Goal: Task Accomplishment & Management: Manage account settings

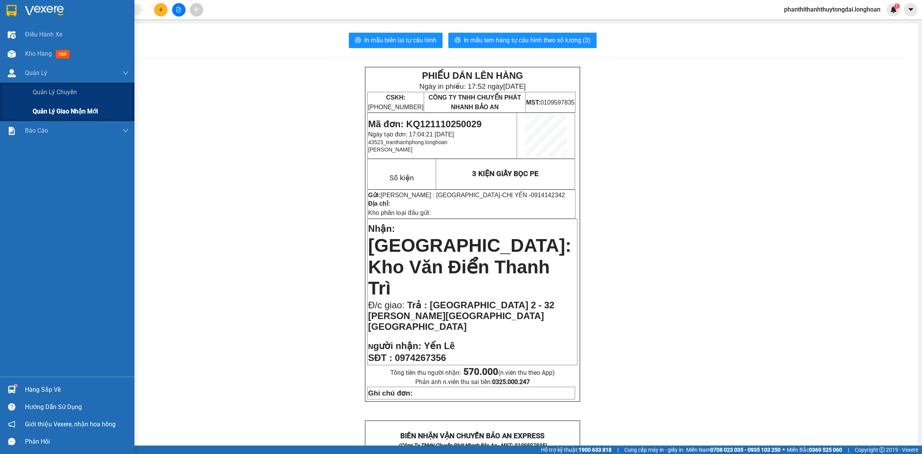
click at [38, 112] on span "Quản lý giao nhận mới" at bounding box center [65, 111] width 65 height 10
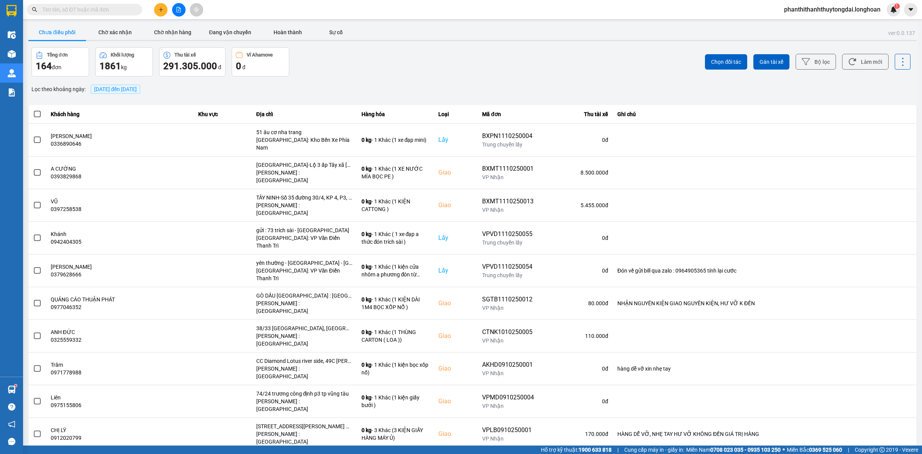
click at [110, 95] on div "[DATE] đến [DATE]" at bounding box center [115, 89] width 53 height 13
click at [110, 91] on span "[DATE] đến [DATE]" at bounding box center [115, 89] width 43 height 6
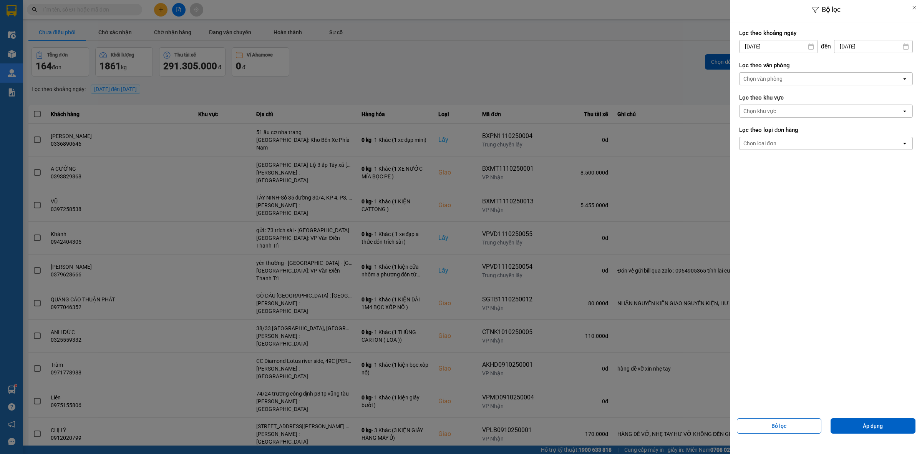
click at [755, 51] on input "[DATE]" at bounding box center [779, 46] width 78 height 12
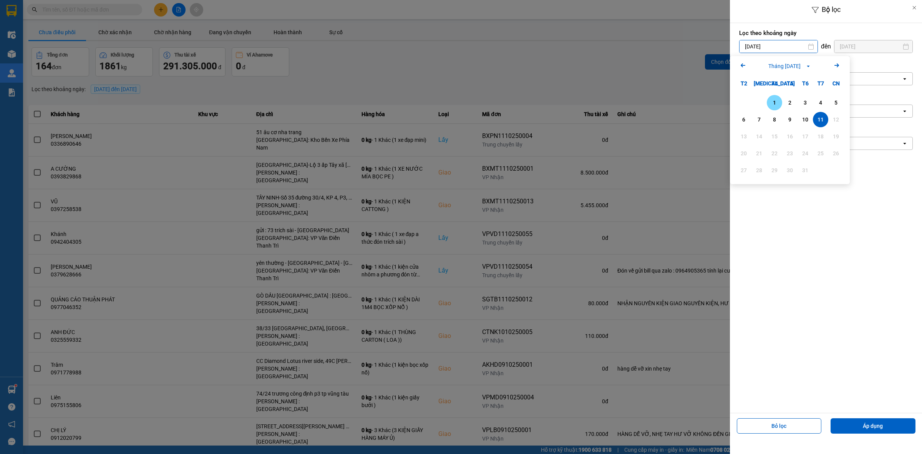
click at [775, 103] on div "1" at bounding box center [774, 102] width 11 height 9
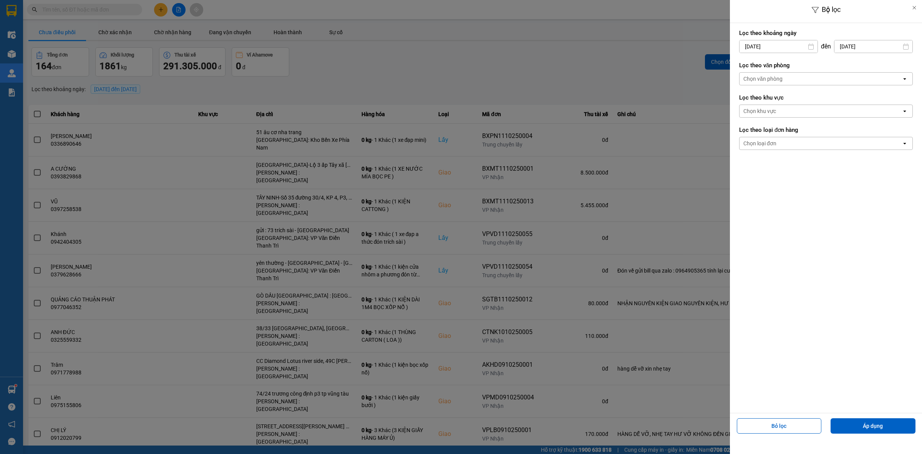
drag, startPoint x: 755, startPoint y: 139, endPoint x: 754, endPoint y: 144, distance: 4.7
click at [755, 141] on div "Chọn loại đơn" at bounding box center [759, 143] width 33 height 8
drag, startPoint x: 754, startPoint y: 160, endPoint x: 750, endPoint y: 74, distance: 86.1
click at [755, 158] on div "Lấy" at bounding box center [826, 160] width 174 height 14
click at [757, 73] on div "Chọn văn phòng" at bounding box center [821, 79] width 162 height 12
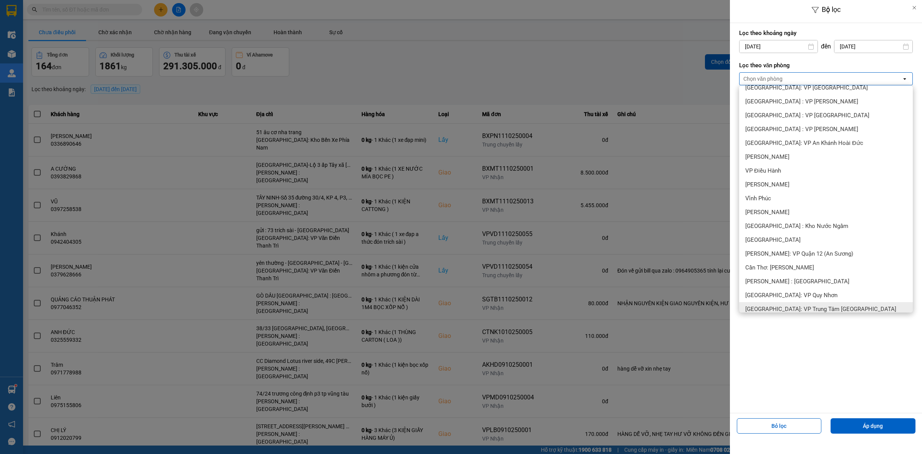
scroll to position [320, 0]
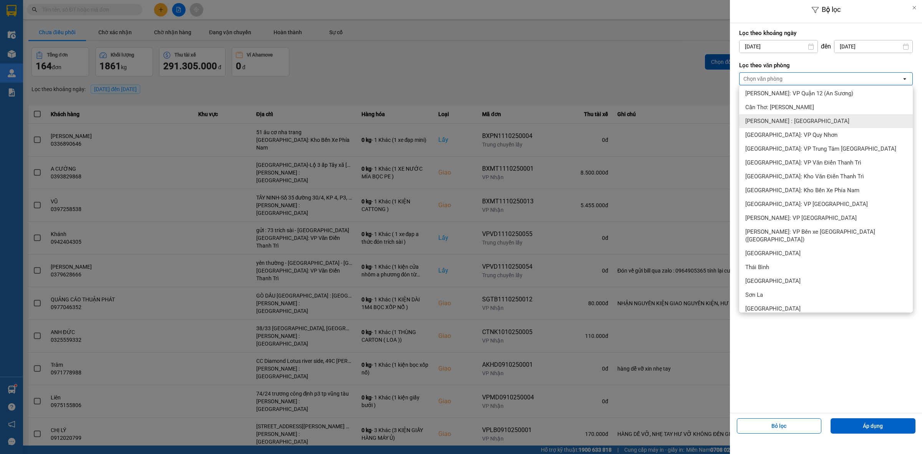
click at [791, 125] on div "[PERSON_NAME] : [GEOGRAPHIC_DATA]" at bounding box center [826, 121] width 174 height 14
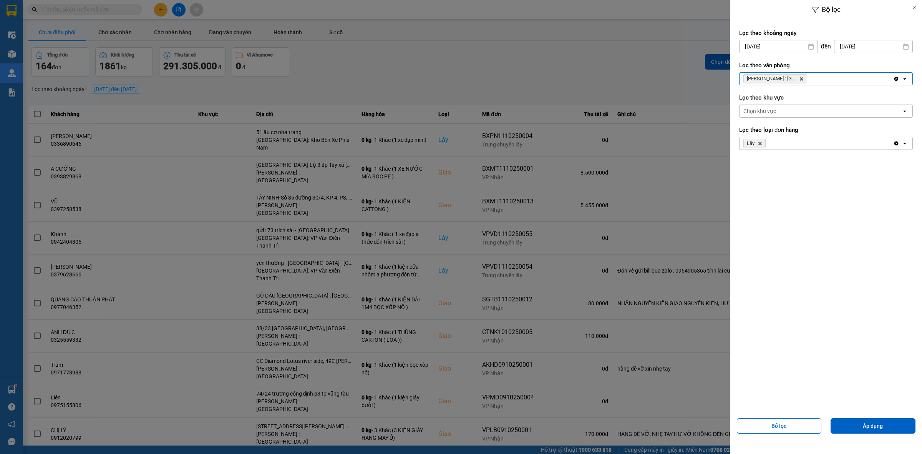
click at [762, 45] on input "[DATE]" at bounding box center [779, 46] width 78 height 12
click at [743, 67] on icon "Arrow Left" at bounding box center [742, 65] width 9 height 9
click at [743, 108] on div "1" at bounding box center [743, 102] width 15 height 15
type input "[DATE]"
click at [888, 426] on button "Áp dụng" at bounding box center [873, 425] width 85 height 15
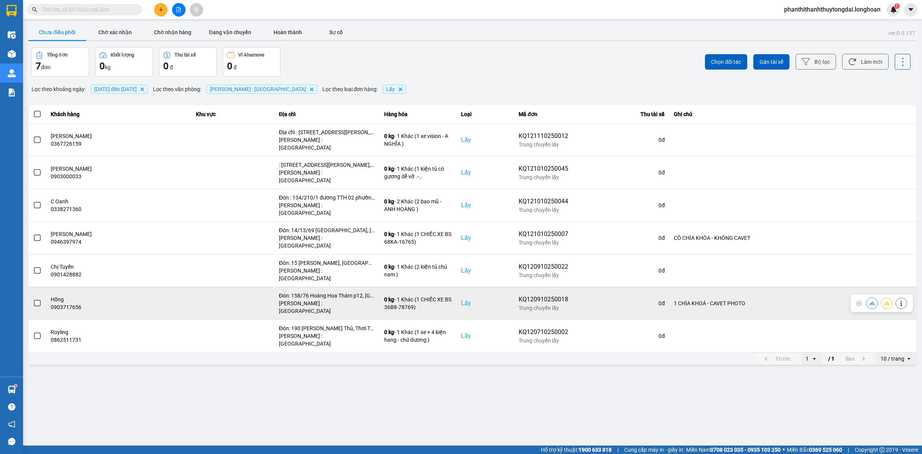
click at [34, 300] on span at bounding box center [37, 303] width 7 height 7
click at [33, 299] on input "checkbox" at bounding box center [33, 299] width 0 height 0
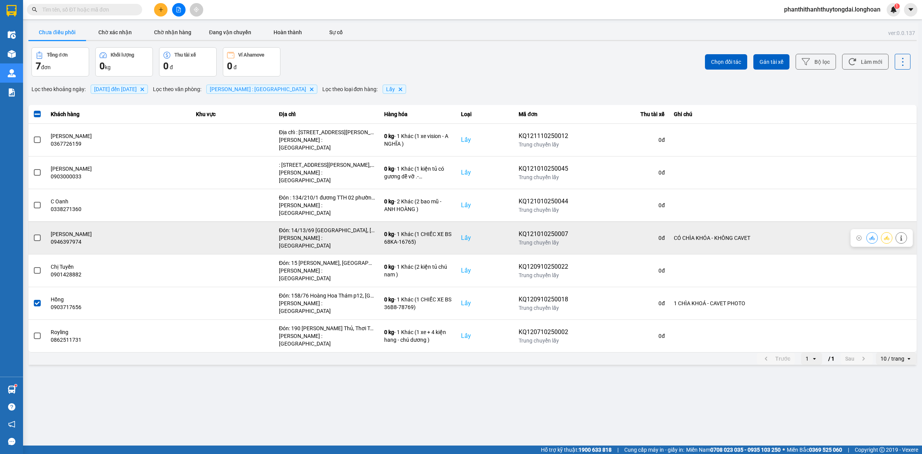
click at [34, 234] on span at bounding box center [37, 237] width 7 height 7
click at [33, 234] on input "checkbox" at bounding box center [33, 234] width 0 height 0
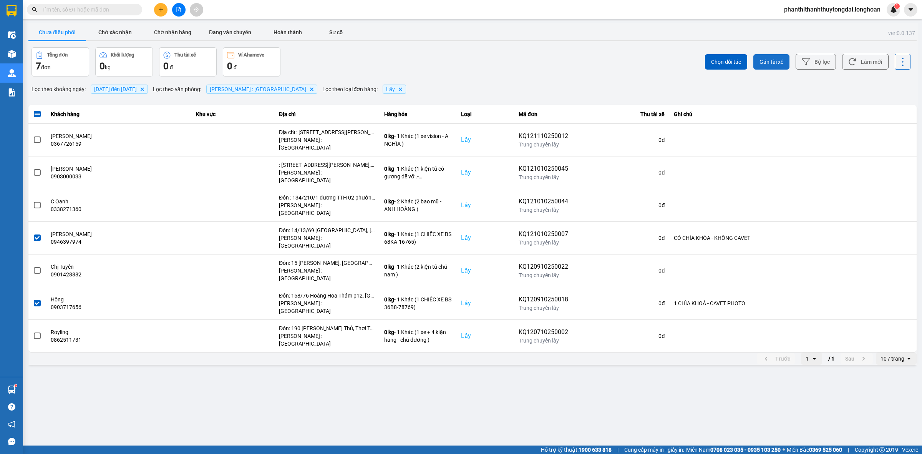
click at [769, 60] on span "Gán tài xế" at bounding box center [772, 62] width 24 height 8
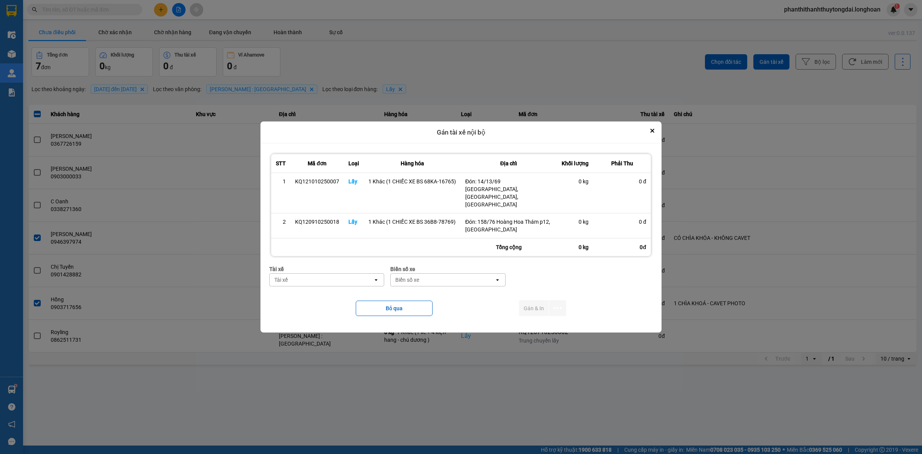
click at [322, 275] on div "Tài xế" at bounding box center [321, 280] width 103 height 12
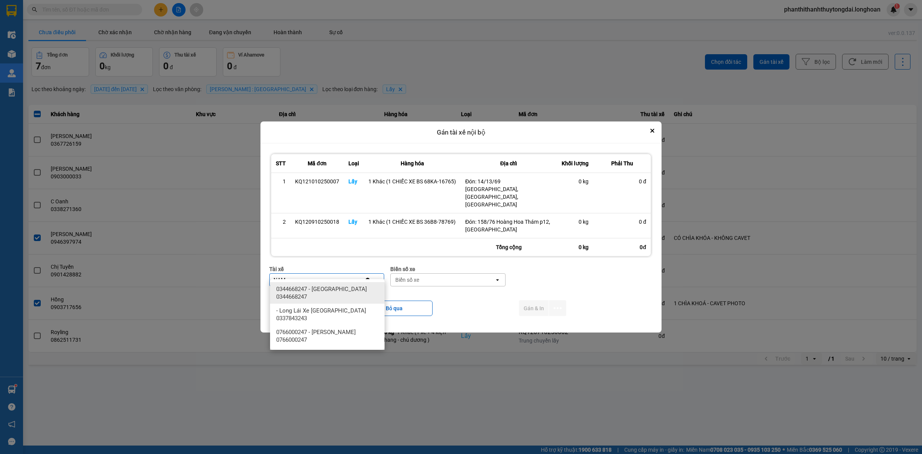
type input "NAM"
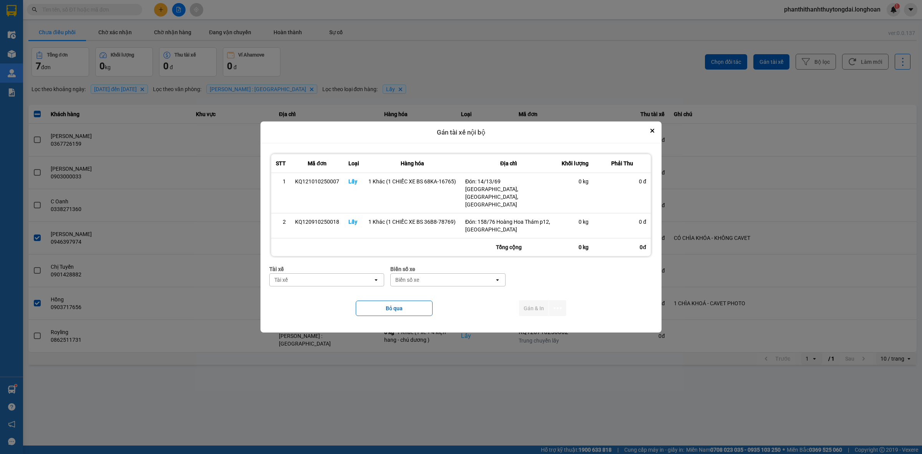
click at [361, 274] on div "Tài xế" at bounding box center [321, 280] width 103 height 12
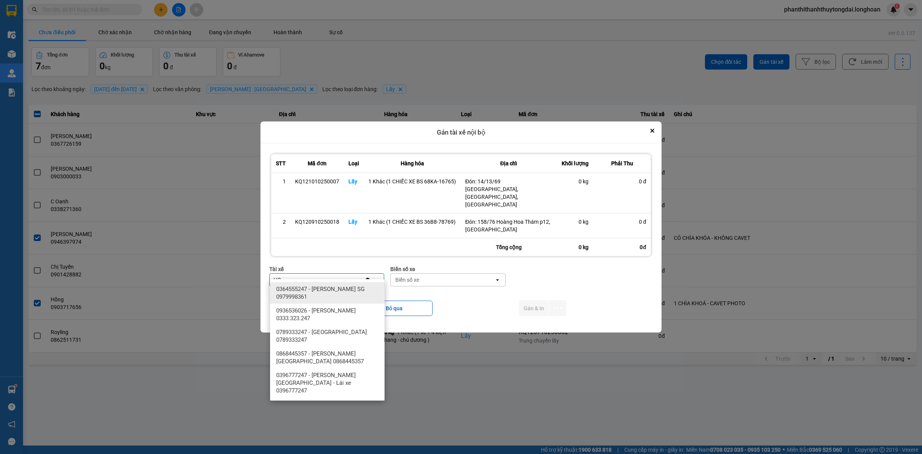
type input "H"
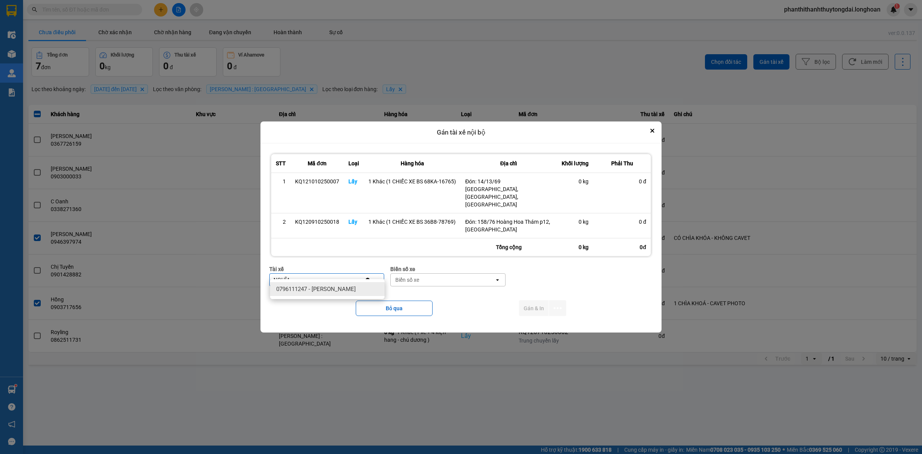
type input "NGHĨA"
click at [324, 285] on span "0796111247 - Nguyễn Văn Nghĩa" at bounding box center [316, 289] width 80 height 8
click at [472, 274] on div "Biển số xe" at bounding box center [442, 280] width 103 height 12
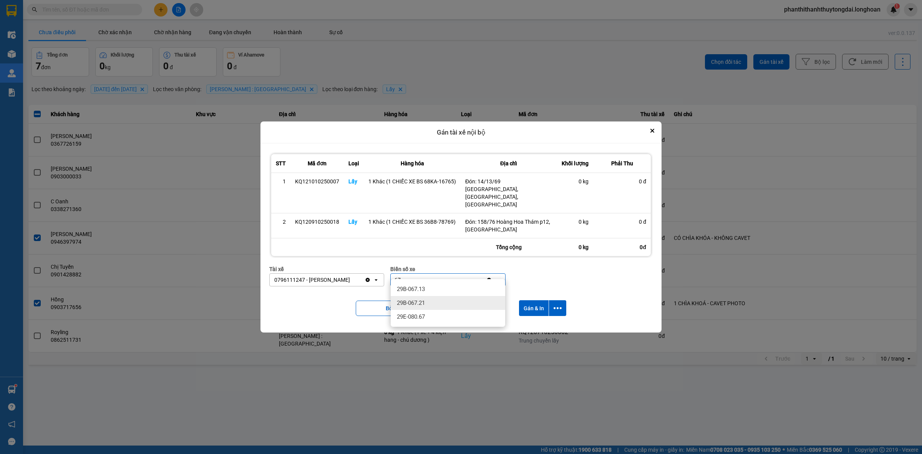
type input "67"
click at [425, 315] on span "29E-080.67" at bounding box center [411, 317] width 28 height 8
click at [533, 300] on button "Gán & In" at bounding box center [534, 308] width 30 height 16
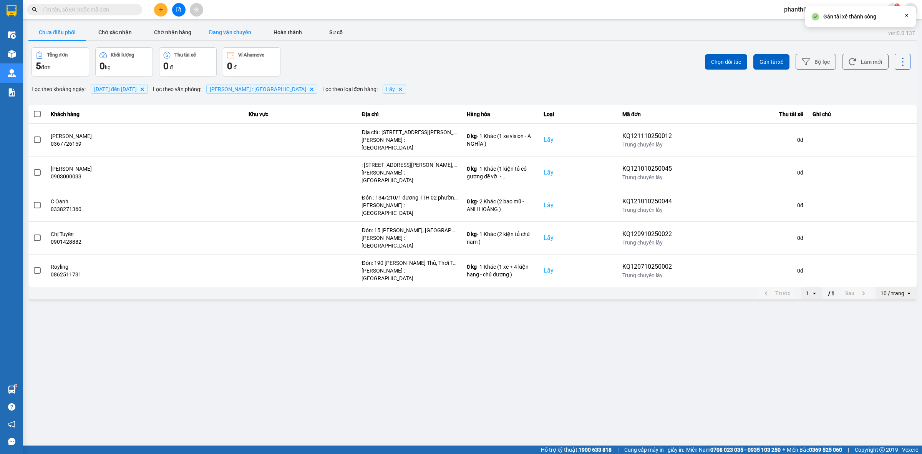
click at [227, 29] on button "Đang vận chuyển" at bounding box center [230, 32] width 58 height 15
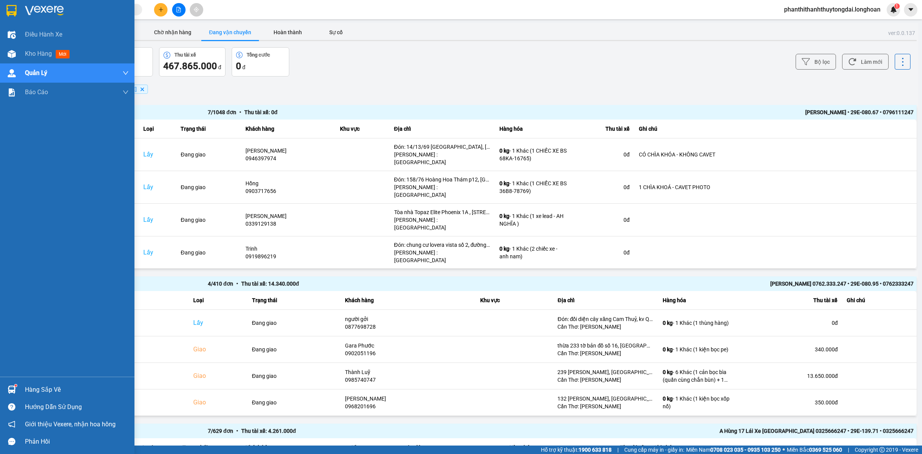
click at [11, 18] on div at bounding box center [67, 12] width 134 height 25
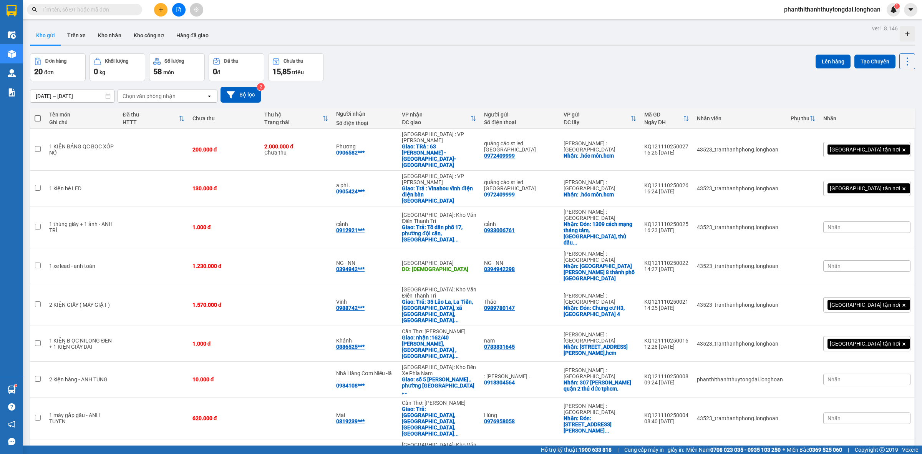
click at [121, 7] on input "text" at bounding box center [87, 9] width 91 height 8
paste input "0816622289"
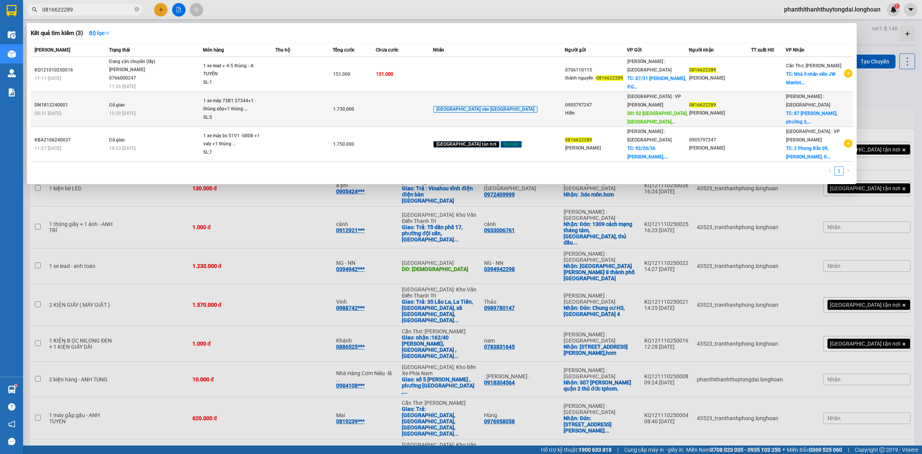
type input "0816622289"
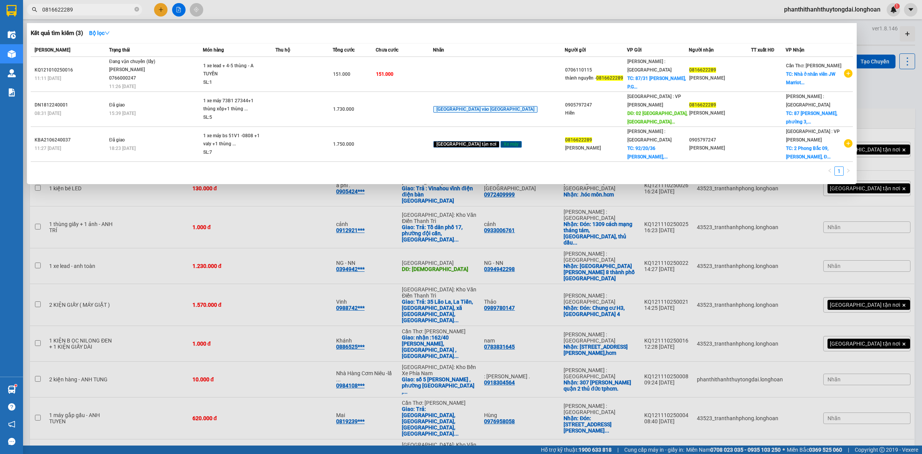
click at [102, 8] on input "0816622289" at bounding box center [87, 9] width 91 height 8
click at [135, 11] on icon "close-circle" at bounding box center [136, 9] width 5 height 5
paste input "0706110115"
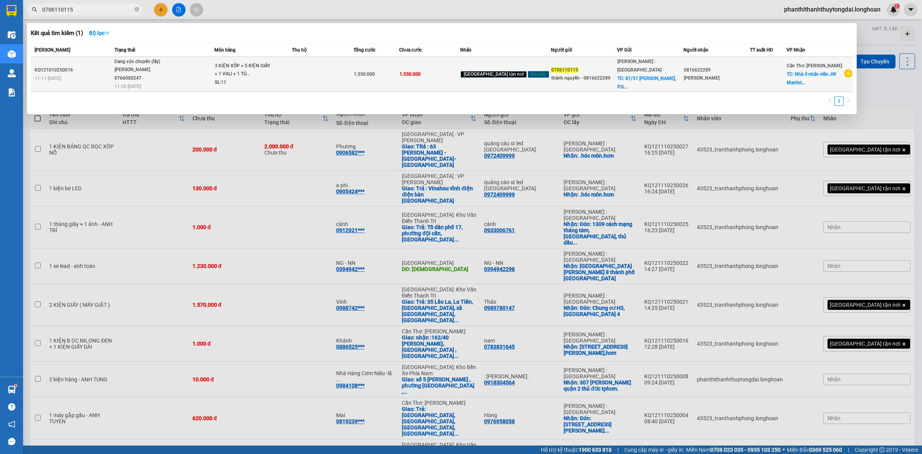
type input "0706110115"
click at [202, 65] on span "Đang vận chuyển (lấy) NGUYỄN MINH TUYẾN 0766000247 11:26 - 10/10" at bounding box center [164, 74] width 100 height 32
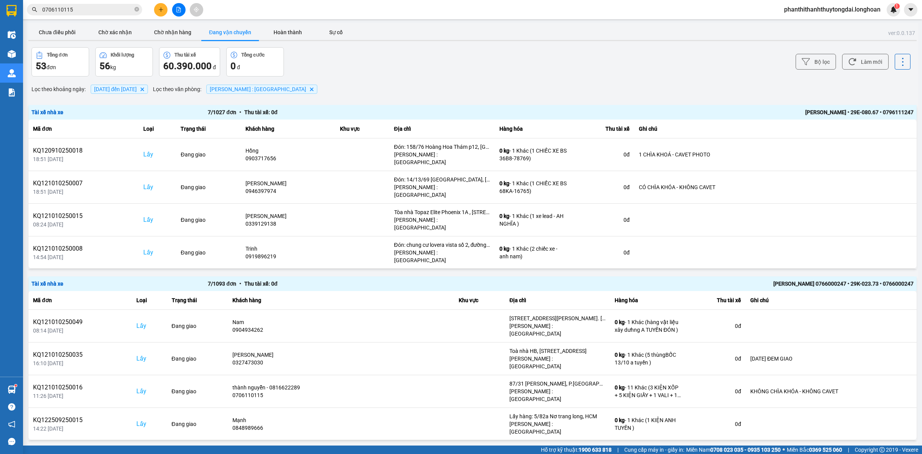
click at [106, 13] on input "0706110115" at bounding box center [87, 9] width 91 height 8
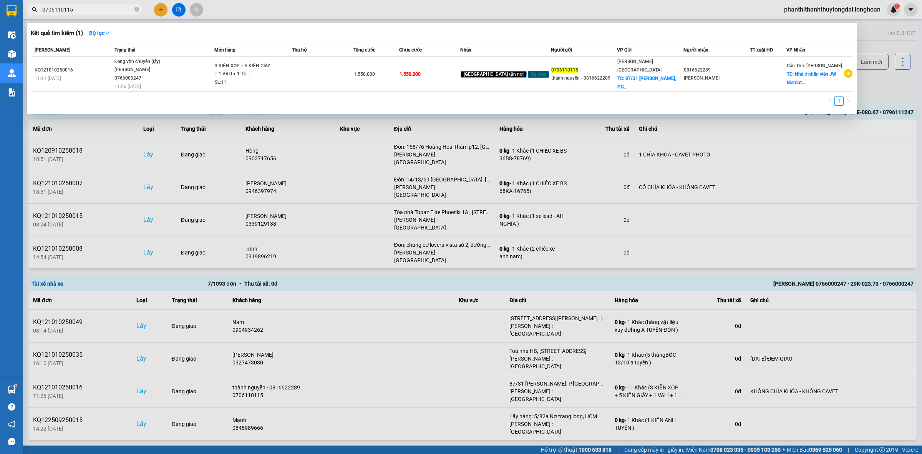
click at [135, 13] on span at bounding box center [136, 9] width 5 height 8
click at [216, 142] on div at bounding box center [461, 227] width 922 height 454
click at [114, 10] on input "0706110115" at bounding box center [87, 9] width 91 height 8
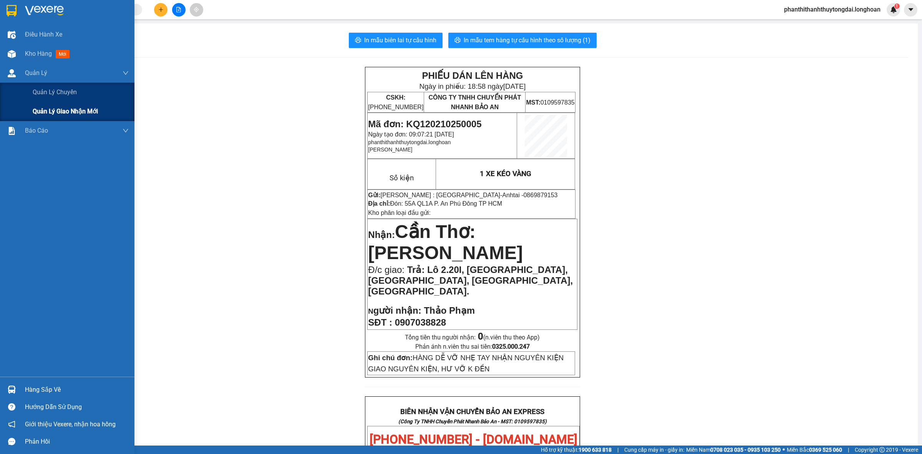
click at [20, 112] on div "Quản lý giao nhận mới" at bounding box center [67, 111] width 134 height 19
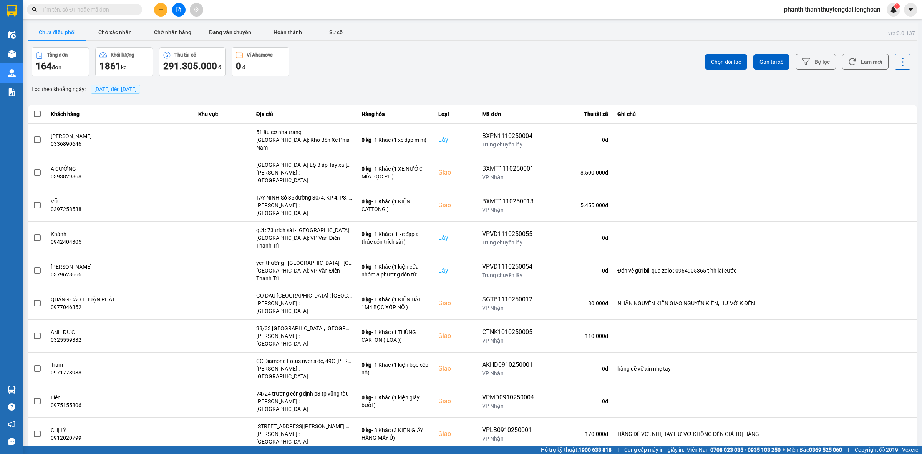
click at [123, 89] on span "[DATE] đến [DATE]" at bounding box center [115, 89] width 43 height 6
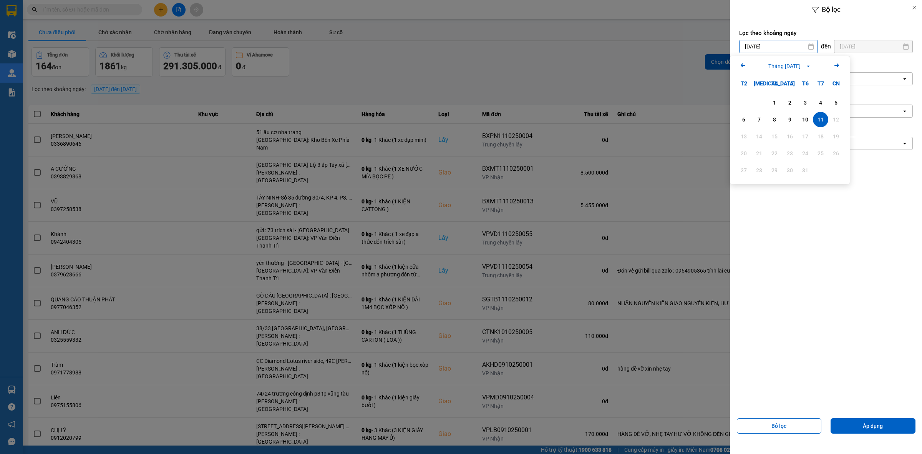
drag, startPoint x: 750, startPoint y: 43, endPoint x: 756, endPoint y: 66, distance: 23.3
click at [589, 43] on input "[DATE]" at bounding box center [779, 46] width 78 height 12
click at [589, 99] on div "1" at bounding box center [774, 102] width 11 height 9
type input "[DATE]"
click at [589, 150] on div "Chọn loại đơn open" at bounding box center [826, 143] width 174 height 13
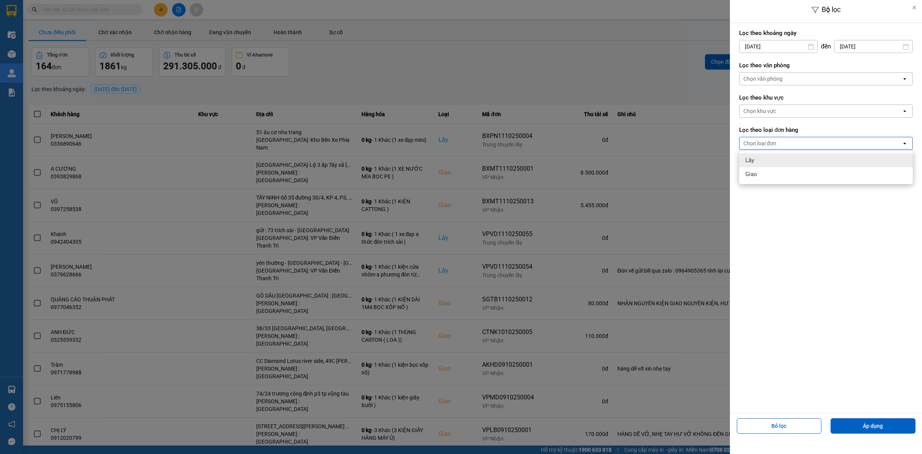
click at [589, 158] on div "Lấy" at bounding box center [826, 160] width 174 height 14
click at [589, 423] on button "Áp dụng" at bounding box center [873, 425] width 85 height 15
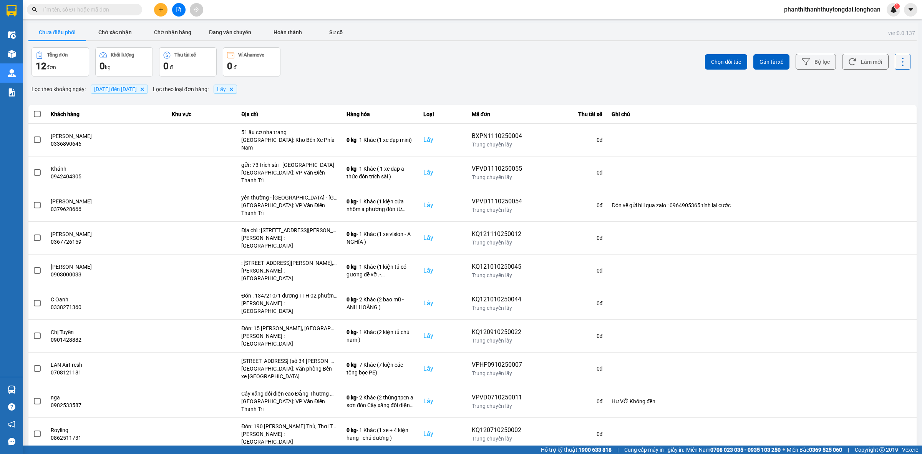
click at [124, 88] on span "[DATE] đến [DATE]" at bounding box center [115, 89] width 43 height 6
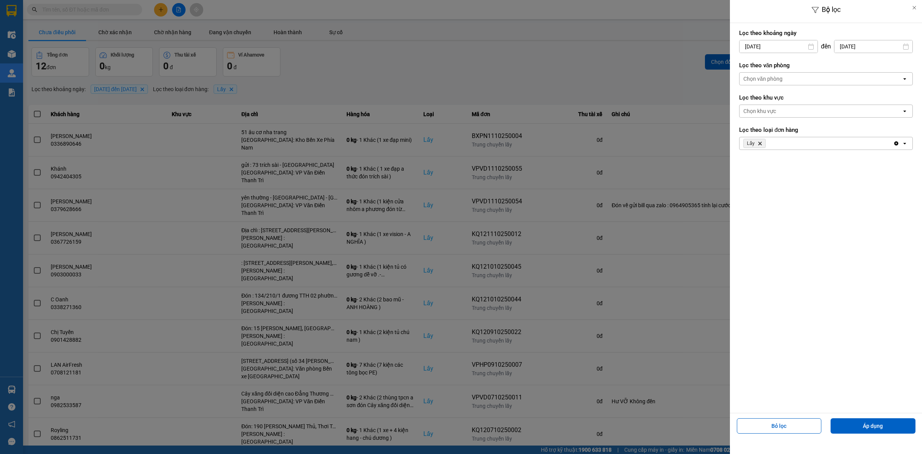
drag, startPoint x: 800, startPoint y: 74, endPoint x: 787, endPoint y: 85, distance: 16.9
click at [589, 76] on div "Chọn văn phòng" at bounding box center [821, 79] width 162 height 12
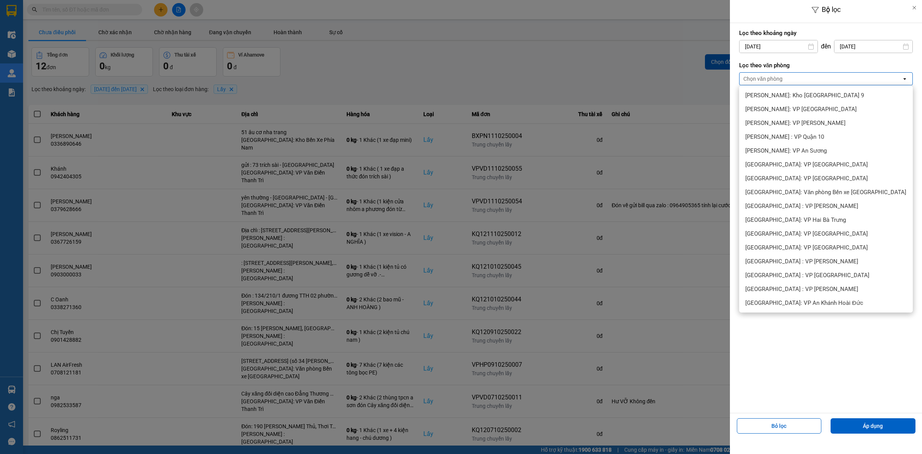
scroll to position [240, 0]
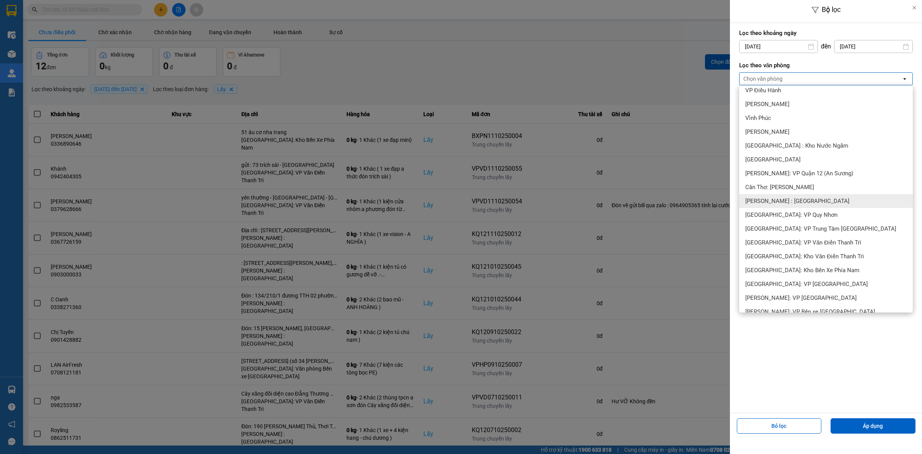
click at [589, 201] on span "[PERSON_NAME] : [GEOGRAPHIC_DATA]" at bounding box center [797, 201] width 104 height 8
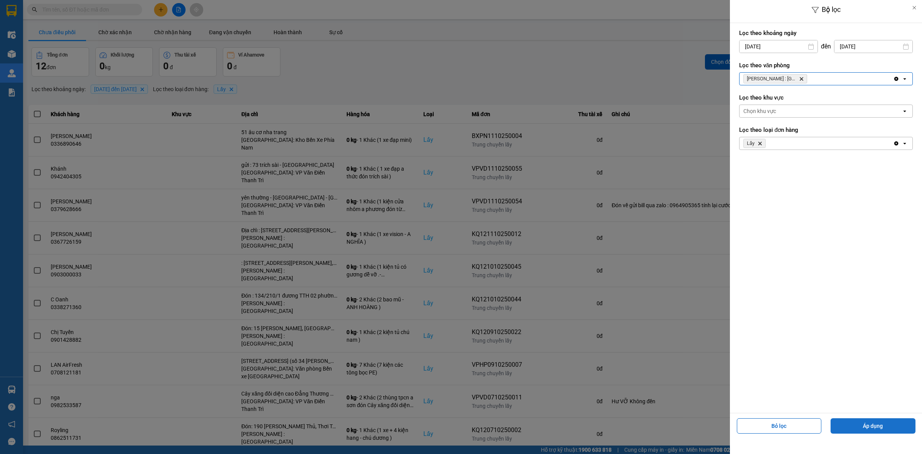
click at [589, 430] on button "Áp dụng" at bounding box center [873, 425] width 85 height 15
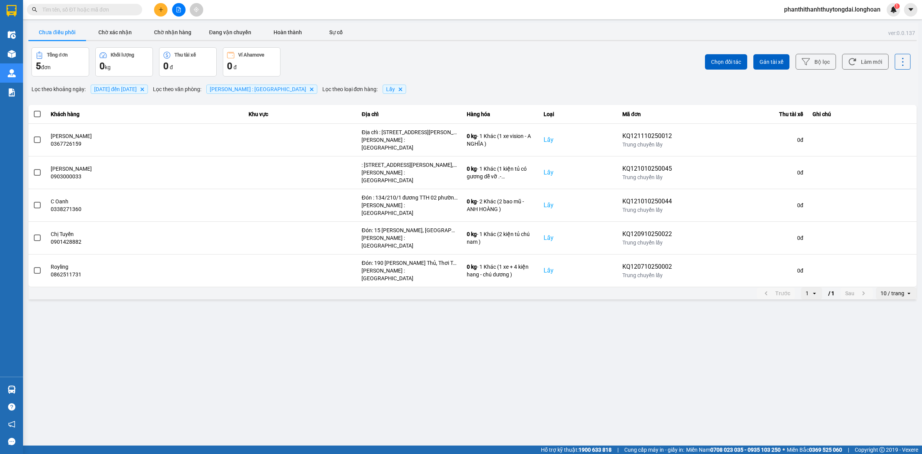
click at [150, 76] on div "Khối lượng 0 kg" at bounding box center [124, 61] width 58 height 29
click at [137, 87] on span "[DATE] đến [DATE]" at bounding box center [115, 89] width 43 height 6
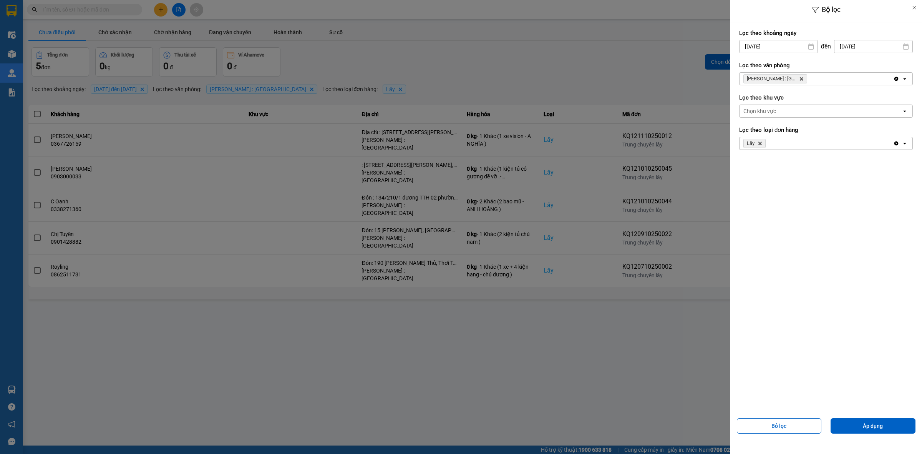
click at [589, 54] on div "Lọc theo khoảng [DATE] Press the down arrow key to interact with the calendar a…" at bounding box center [826, 41] width 174 height 28
click at [589, 48] on input "[DATE]" at bounding box center [779, 46] width 78 height 12
click at [589, 61] on icon "Arrow Left" at bounding box center [742, 65] width 9 height 9
click at [589, 95] on div "1" at bounding box center [743, 102] width 15 height 15
type input "[DATE]"
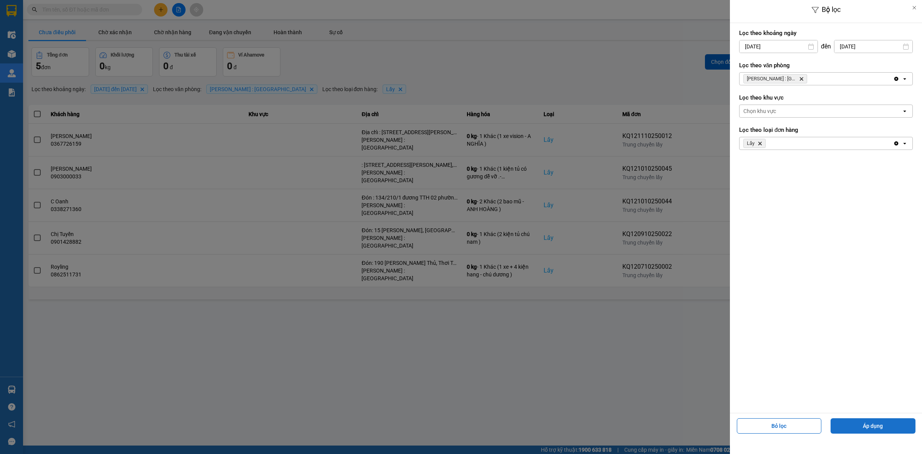
click at [589, 426] on button "Áp dụng" at bounding box center [873, 425] width 85 height 15
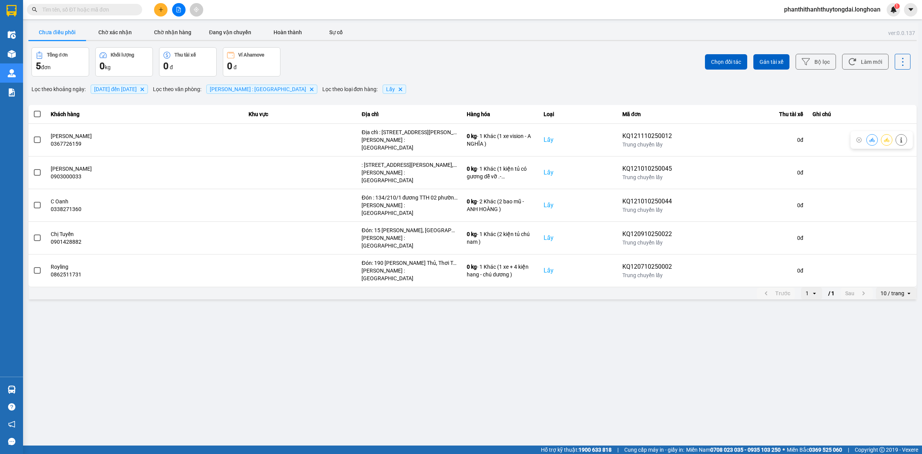
click at [314, 332] on main "ver: 0.0.137 Chưa điều phối Chờ xác nhận Chờ nhận hàng Đang vận chuyển Hoàn thà…" at bounding box center [461, 222] width 922 height 445
click at [240, 32] on button "Đang vận chuyển" at bounding box center [230, 32] width 58 height 15
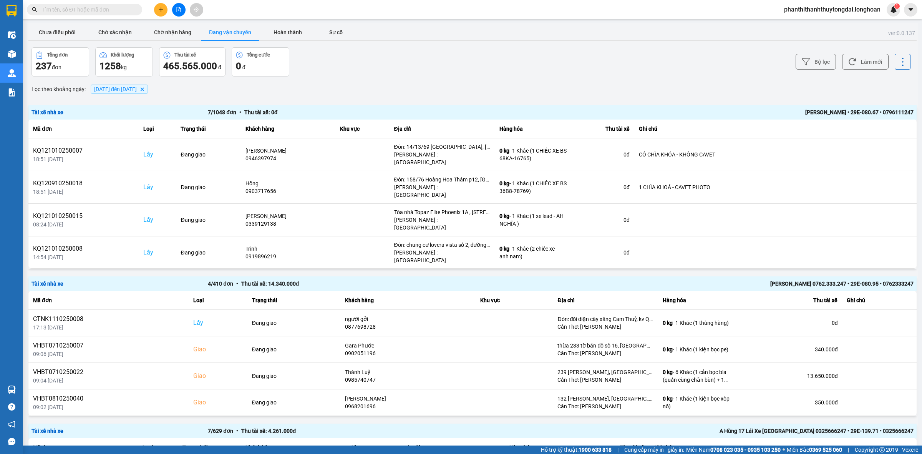
click at [116, 93] on span "[DATE] đến [DATE] [GEOGRAPHIC_DATA]" at bounding box center [119, 89] width 57 height 9
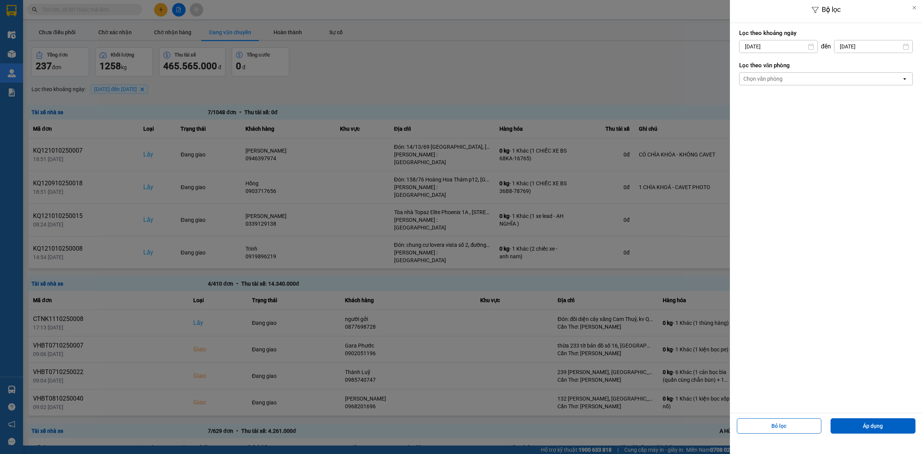
click at [589, 78] on div "Chọn văn phòng" at bounding box center [762, 79] width 39 height 8
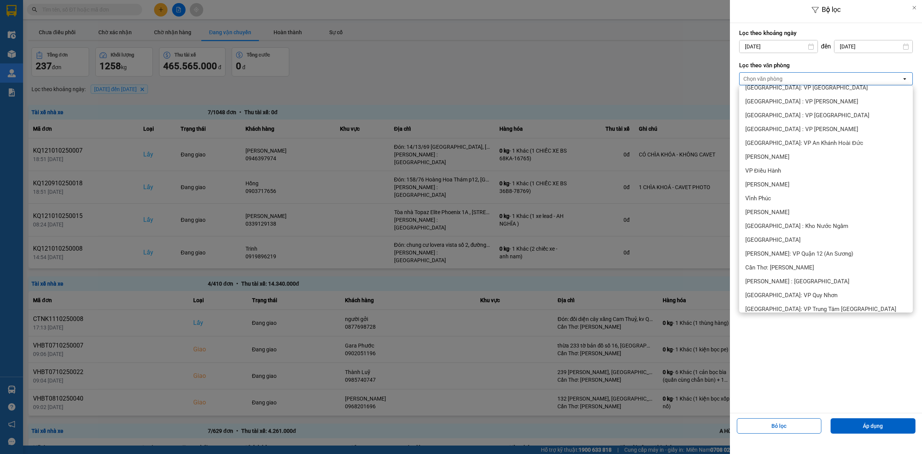
scroll to position [240, 0]
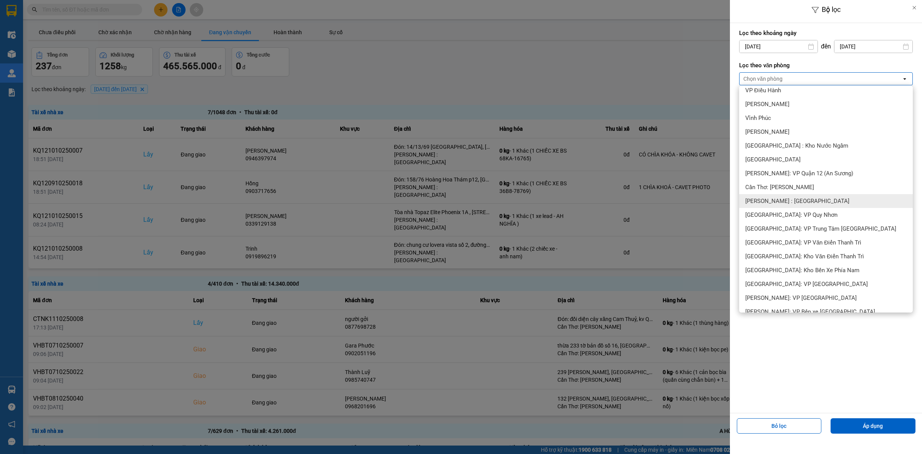
click at [589, 208] on div "[GEOGRAPHIC_DATA]: VP Quy Nhơn" at bounding box center [826, 215] width 174 height 14
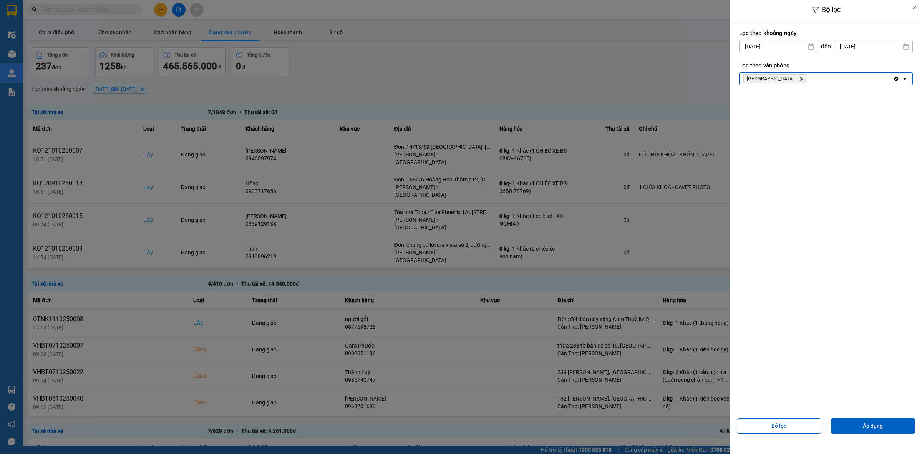
click at [589, 80] on icon "Bình Định: VP Quy Nhơn, close by backspace" at bounding box center [801, 78] width 3 height 3
click at [589, 80] on div "Chọn văn phòng" at bounding box center [821, 79] width 162 height 12
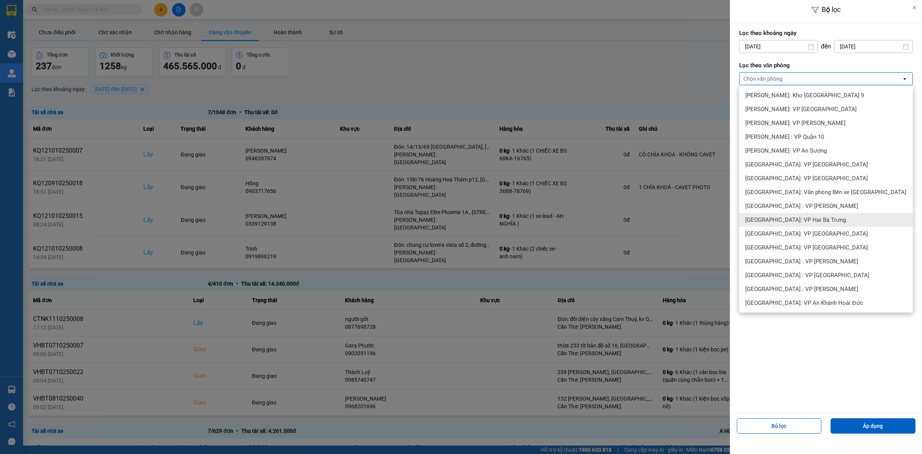
scroll to position [160, 0]
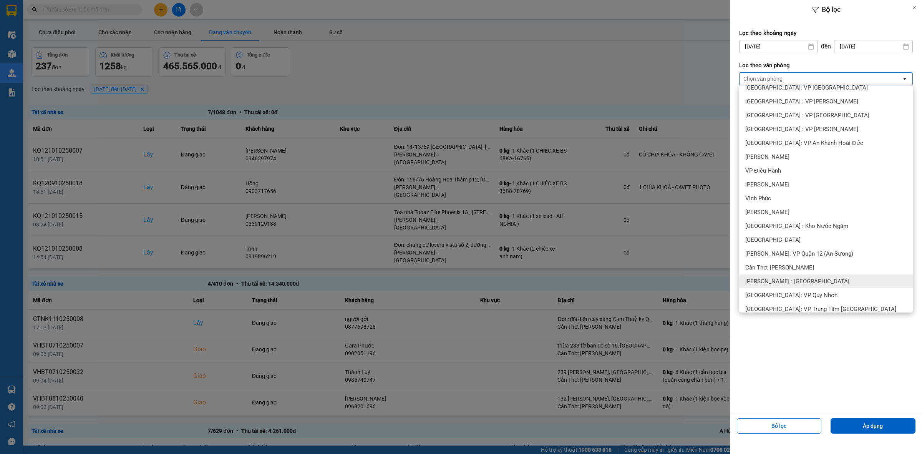
click at [589, 279] on span "[PERSON_NAME] : [GEOGRAPHIC_DATA]" at bounding box center [797, 281] width 104 height 8
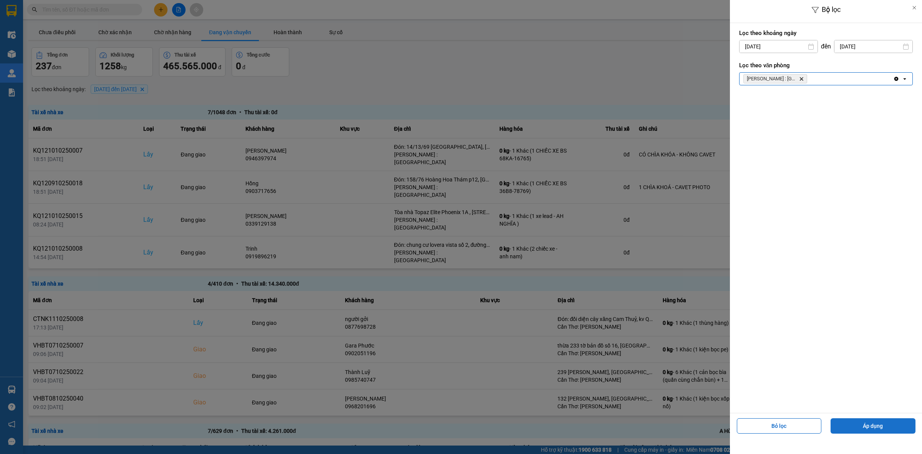
drag, startPoint x: 861, startPoint y: 419, endPoint x: 864, endPoint y: 423, distance: 4.5
click at [589, 421] on button "Áp dụng" at bounding box center [873, 425] width 85 height 15
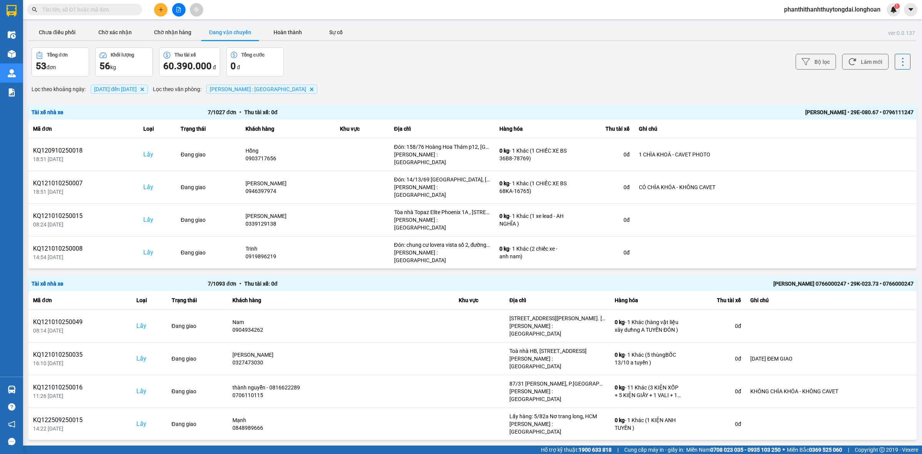
scroll to position [161, 0]
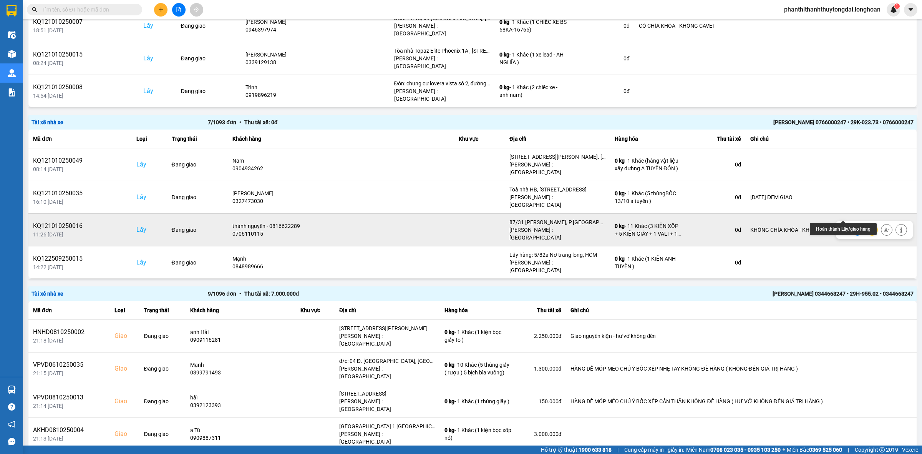
click at [589, 223] on button at bounding box center [857, 229] width 11 height 13
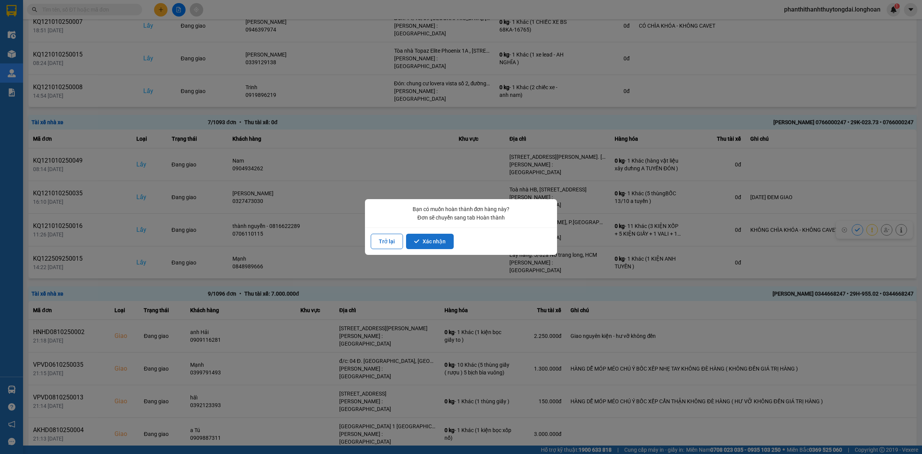
click at [439, 239] on button "Xác nhận" at bounding box center [430, 241] width 48 height 15
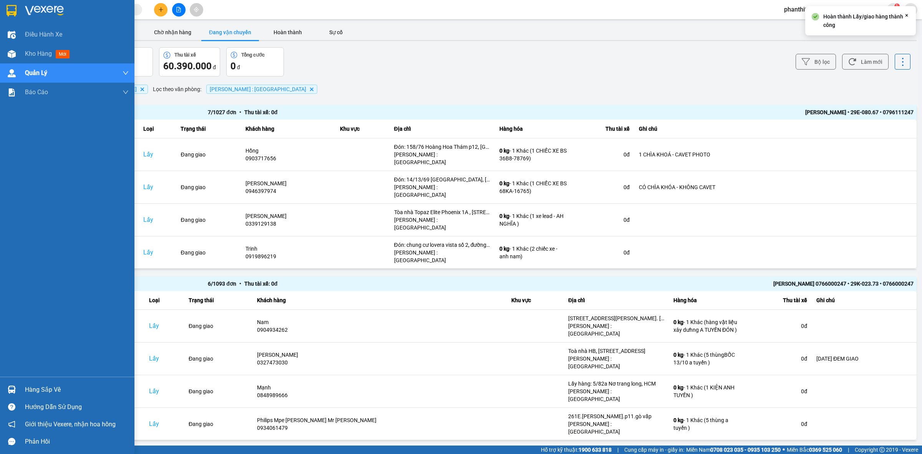
drag, startPoint x: 19, startPoint y: 13, endPoint x: 93, endPoint y: 18, distance: 73.6
click at [18, 12] on div at bounding box center [67, 12] width 134 height 25
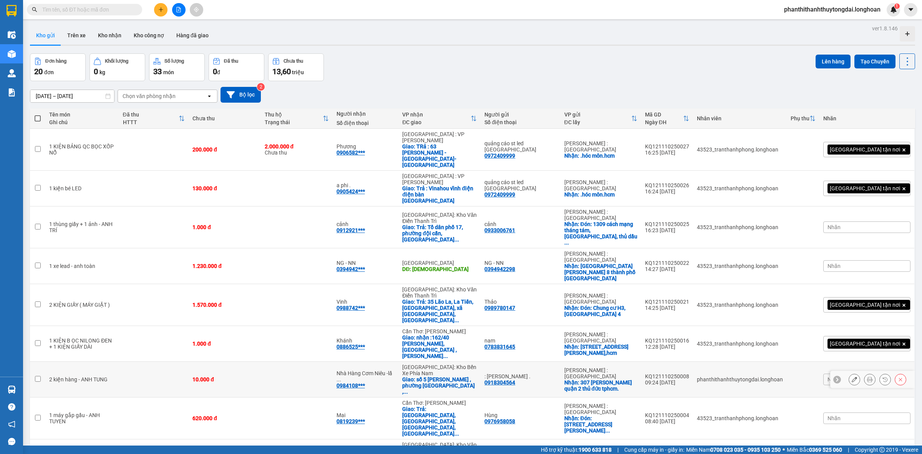
scroll to position [255, 0]
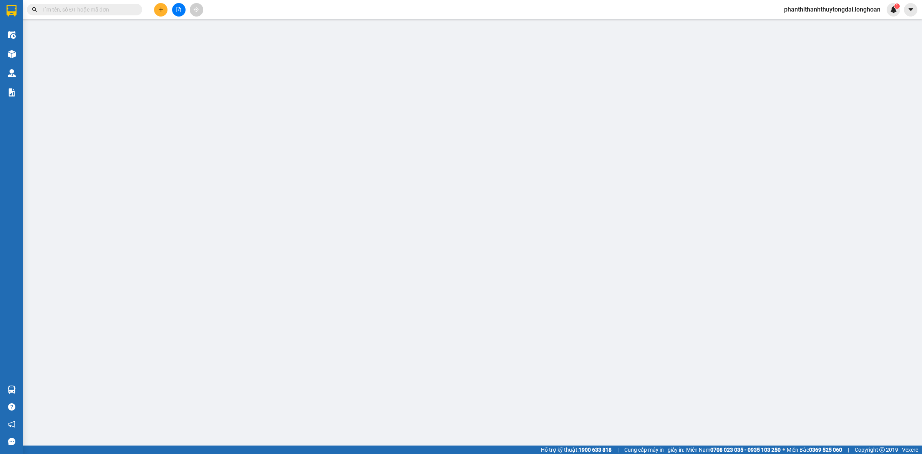
type input "0706110115"
type input "thành nguyễn - 0816622289"
checkbox input "true"
type input "87/31 [PERSON_NAME], P.[GEOGRAPHIC_DATA], [GEOGRAPHIC_DATA]"
type input "0816622289"
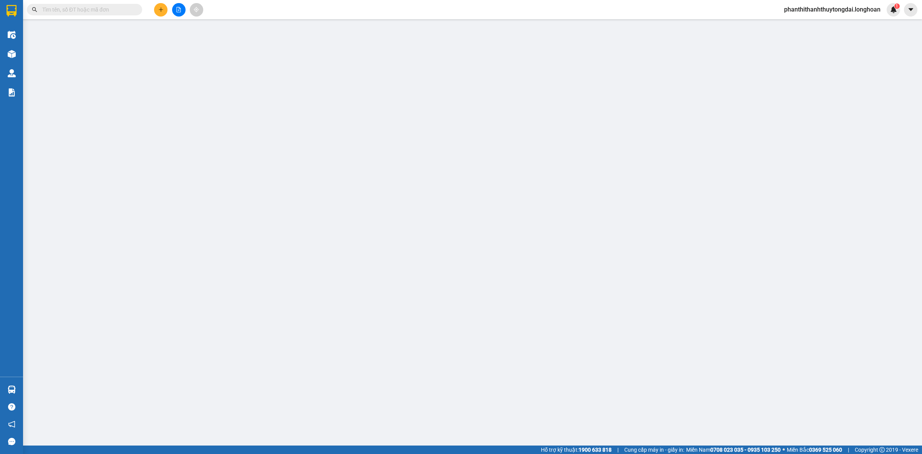
type input "[PERSON_NAME]"
checkbox input "true"
type input "Nhà ở nhân viên [GEOGRAPHIC_DATA] du lịch sinh [GEOGRAPHIC_DATA], [GEOGRAPHIC_D…"
type input "KHÔNG CHÌA KHÓA - KHÔNG CAVET"
type input "0"
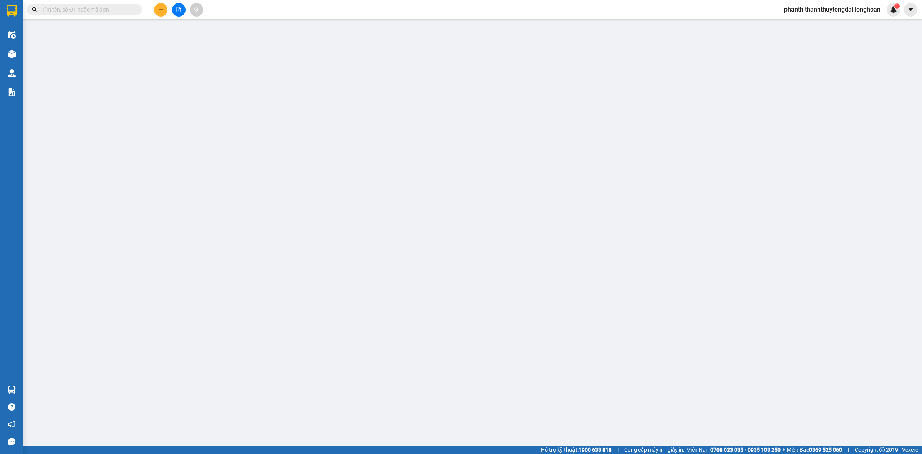
type input "1.550.000"
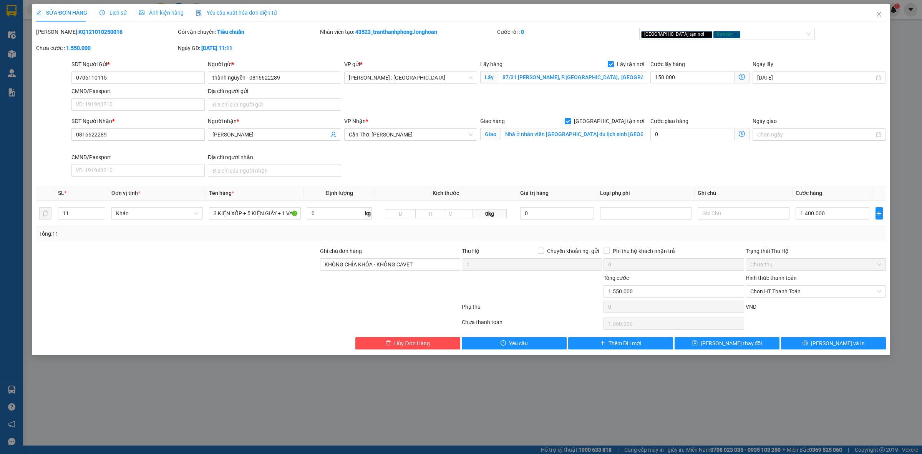
click at [113, 17] on div "Lịch sử" at bounding box center [113, 12] width 27 height 8
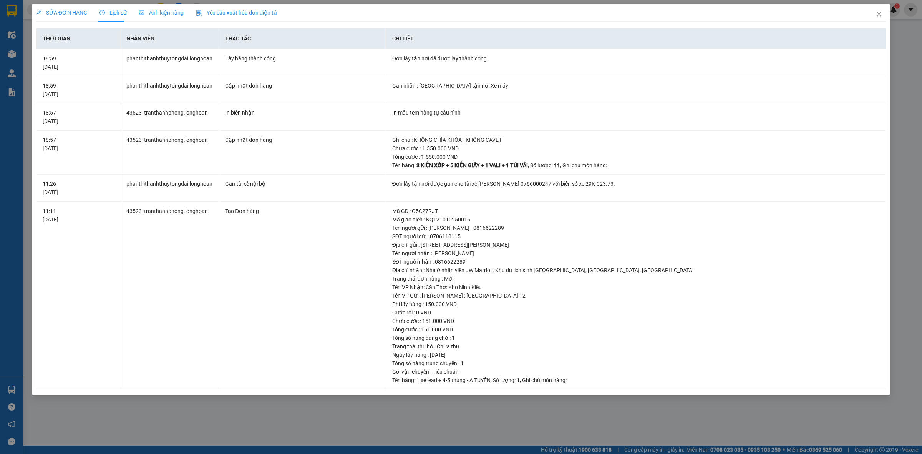
click at [6, 8] on div "SỬA ĐƠN HÀNG Lịch sử Ảnh kiện hàng Yêu cầu xuất hóa đơn điện tử Total Paid Fee …" at bounding box center [461, 227] width 922 height 454
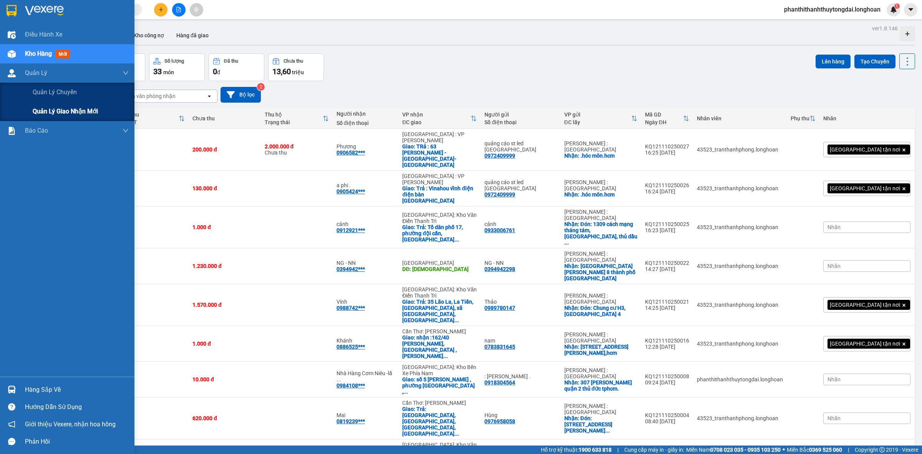
click at [40, 118] on div "Quản lý giao nhận mới" at bounding box center [81, 111] width 96 height 19
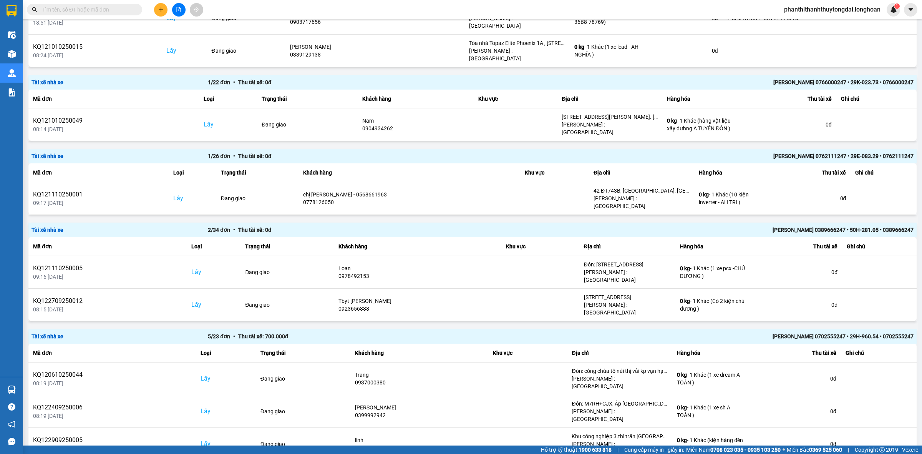
scroll to position [186, 0]
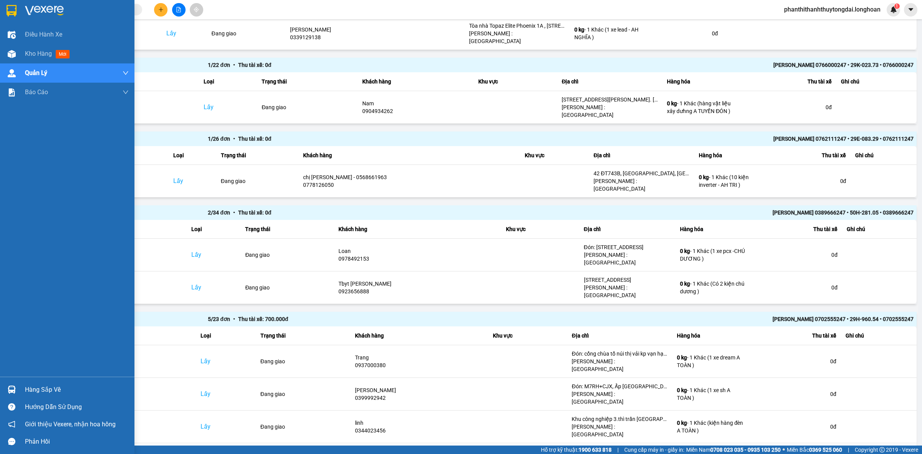
click at [0, 23] on div at bounding box center [67, 12] width 134 height 25
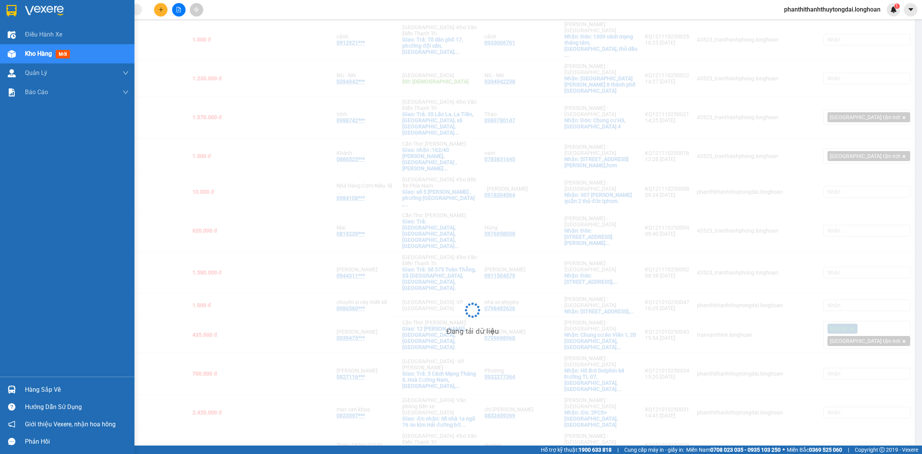
click at [11, 12] on img at bounding box center [12, 11] width 10 height 12
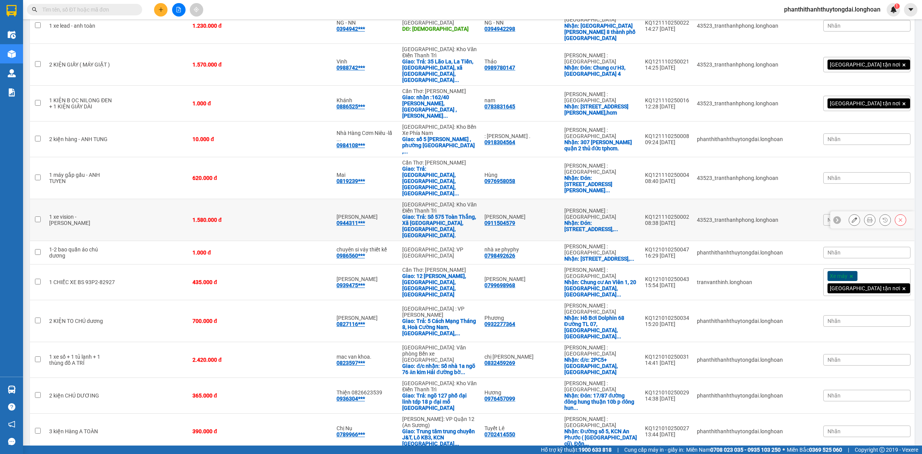
scroll to position [255, 0]
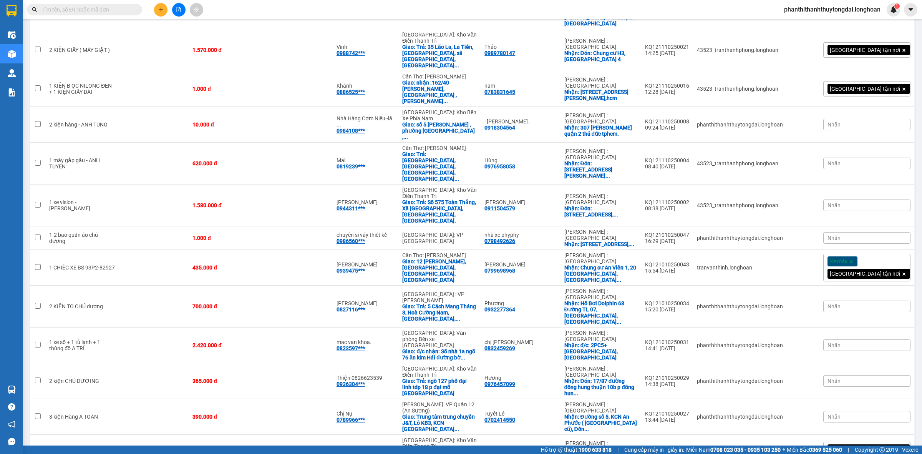
checkbox input "true"
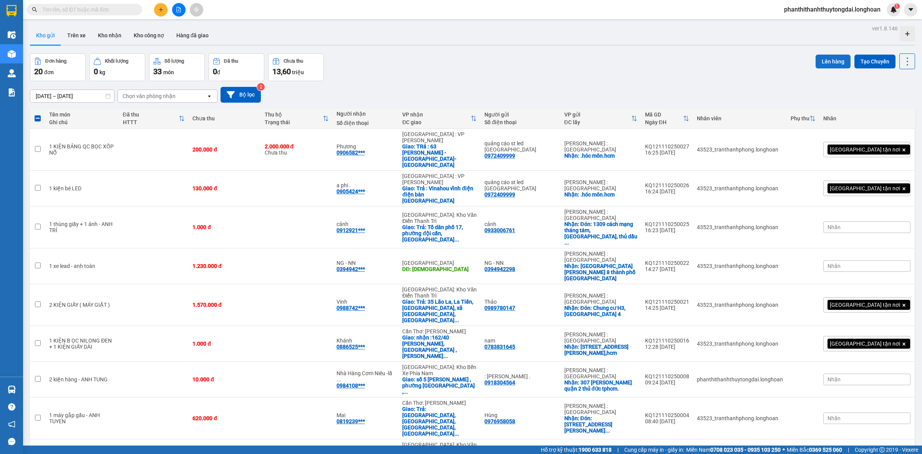
click at [589, 60] on button "Lên hàng" at bounding box center [833, 62] width 35 height 14
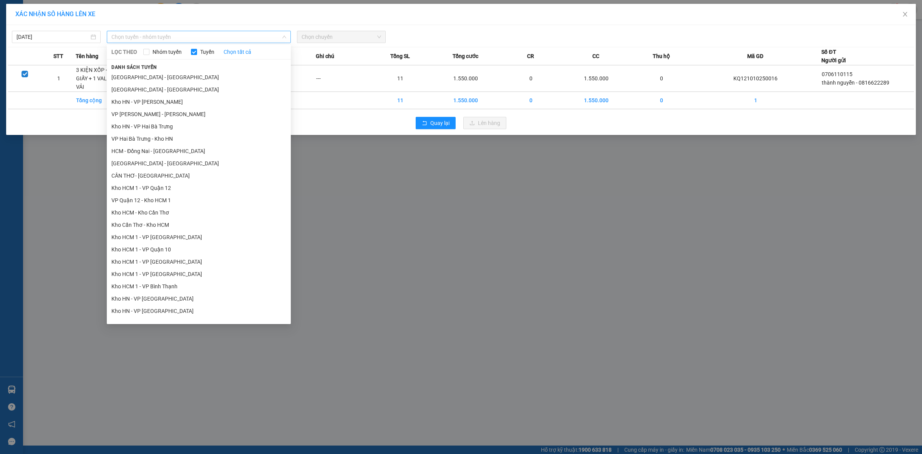
click at [221, 31] on span "Chọn tuyến - nhóm tuyến" at bounding box center [198, 37] width 175 height 12
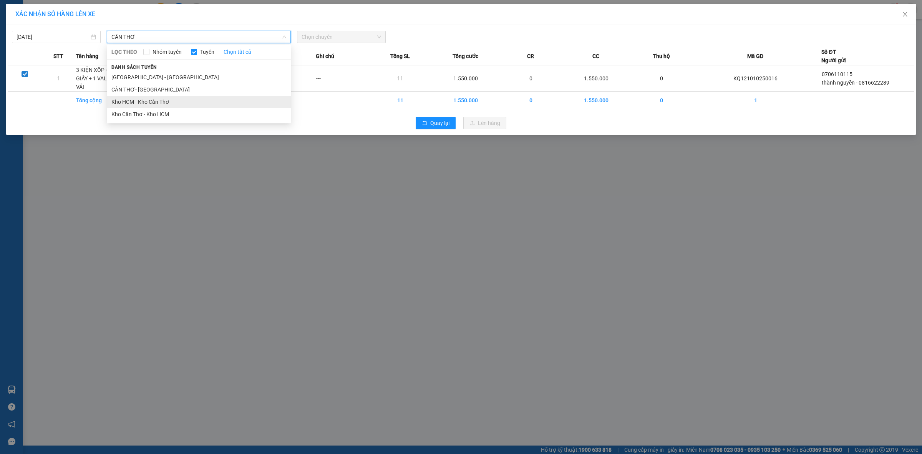
type input "CẦN THƠ"
click at [143, 101] on li "Kho HCM - Kho Cần Thơ" at bounding box center [199, 102] width 184 height 12
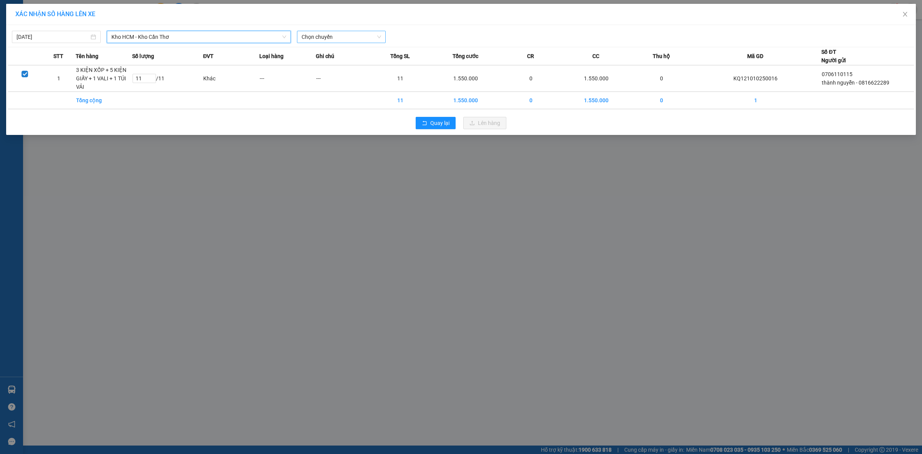
click at [330, 41] on span "Chọn chuyến" at bounding box center [342, 37] width 80 height 12
click at [319, 64] on div "23:00 (TC) - 29E-136.91" at bounding box center [332, 64] width 60 height 8
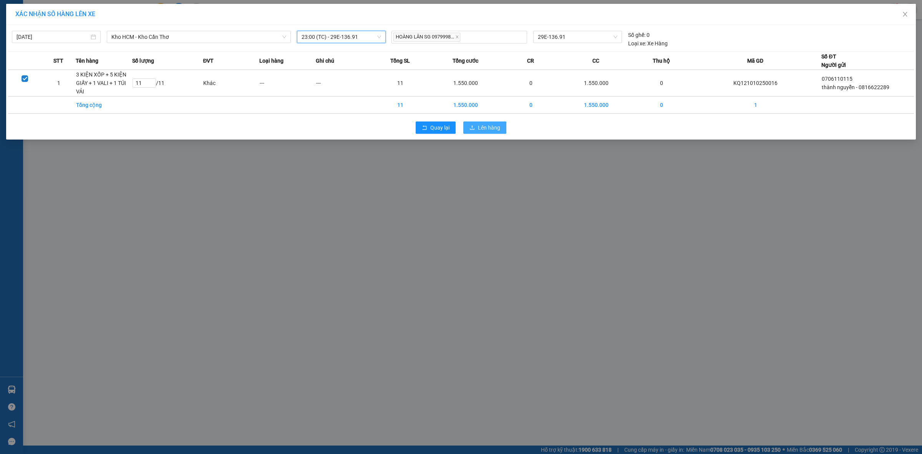
click at [483, 131] on span "Lên hàng" at bounding box center [489, 127] width 22 height 8
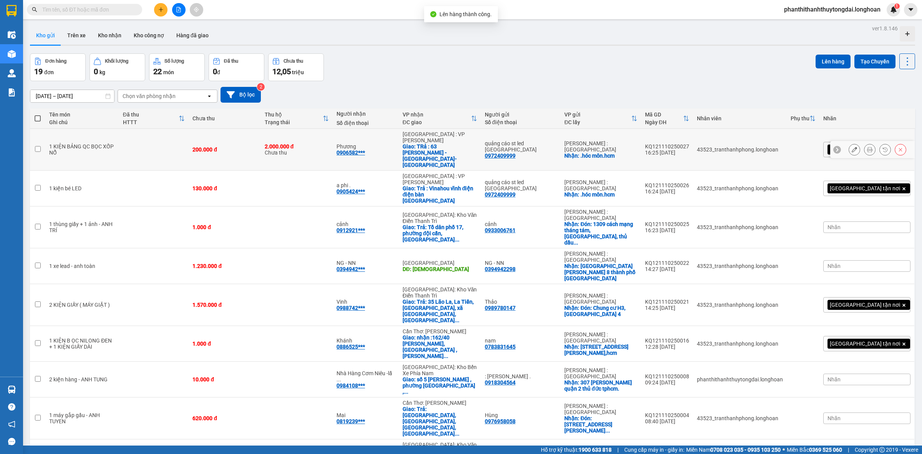
drag, startPoint x: 481, startPoint y: 131, endPoint x: 458, endPoint y: 143, distance: 26.0
drag, startPoint x: 458, startPoint y: 143, endPoint x: 327, endPoint y: 73, distance: 148.5
click at [352, 75] on div "Đơn hàng 19 đơn Khối lượng 0 kg Số lượng 22 món Đã thu 0 đ Chưa thu 12,05 triệu…" at bounding box center [472, 67] width 885 height 28
click at [178, 8] on icon "file-add" at bounding box center [178, 9] width 5 height 5
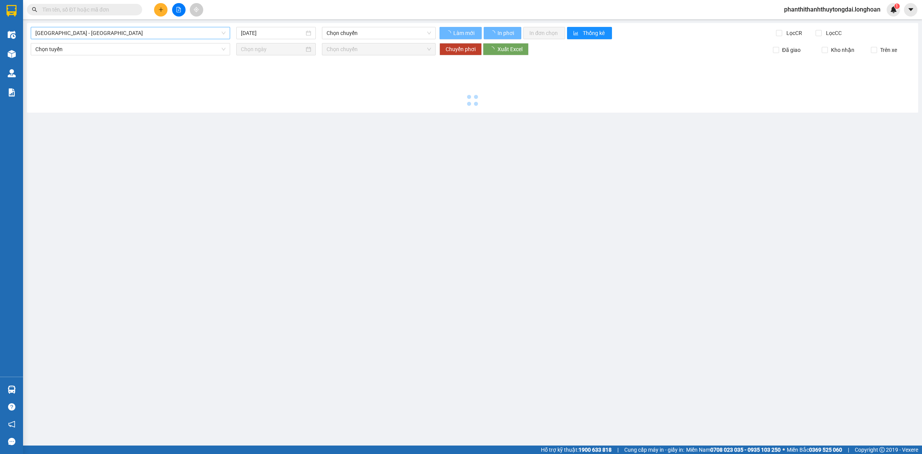
click at [133, 33] on span "[GEOGRAPHIC_DATA] - [GEOGRAPHIC_DATA]" at bounding box center [130, 33] width 190 height 12
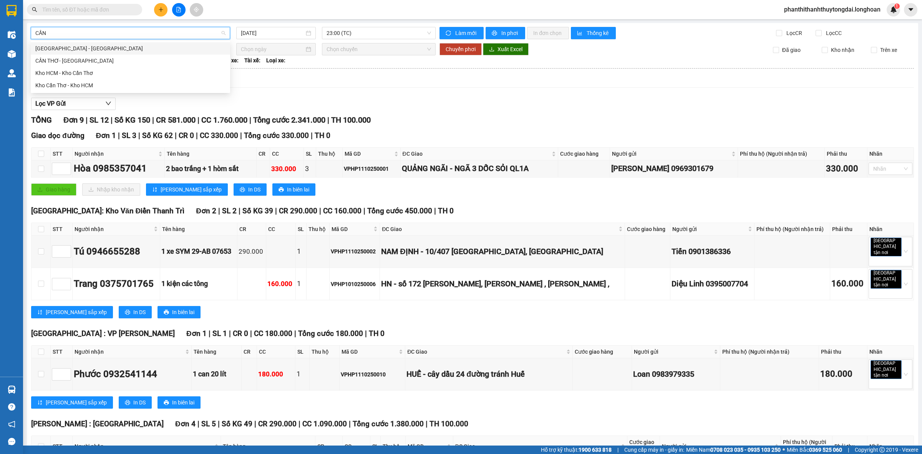
type input "CẦN"
click at [90, 76] on div "Kho HCM - Kho Cần Thơ" at bounding box center [130, 73] width 190 height 8
type input "[DATE]"
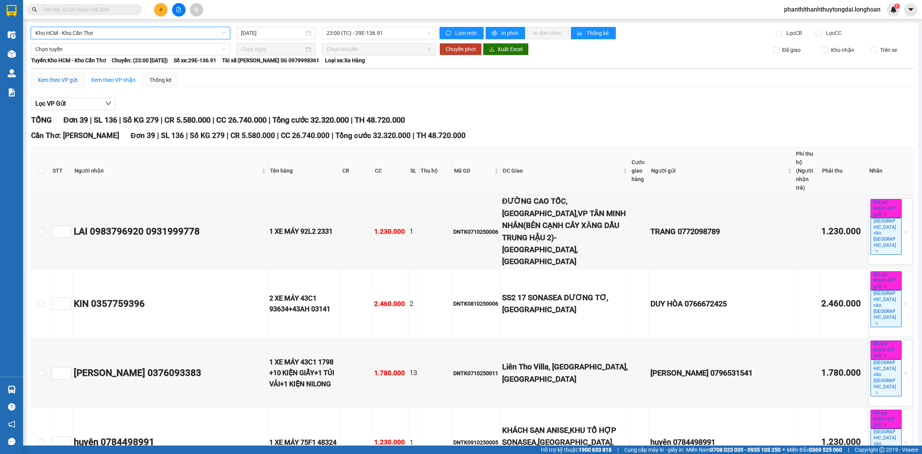
click at [50, 83] on div "Xem theo VP gửi" at bounding box center [58, 80] width 40 height 8
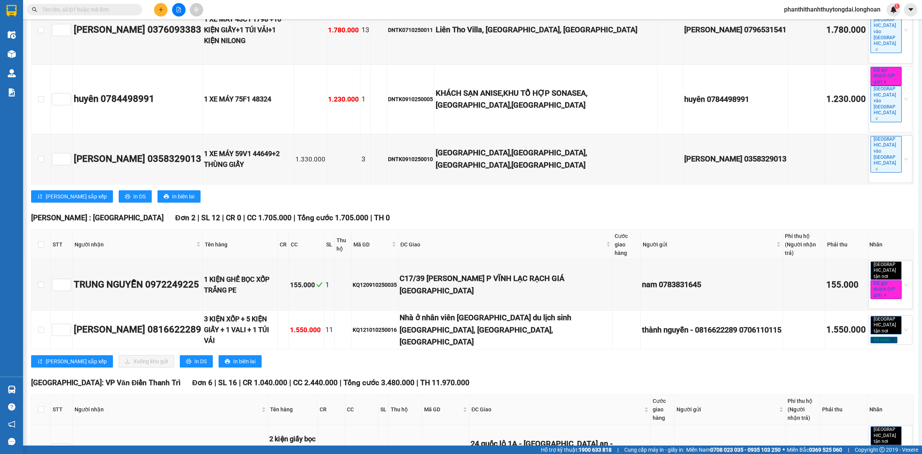
scroll to position [400, 0]
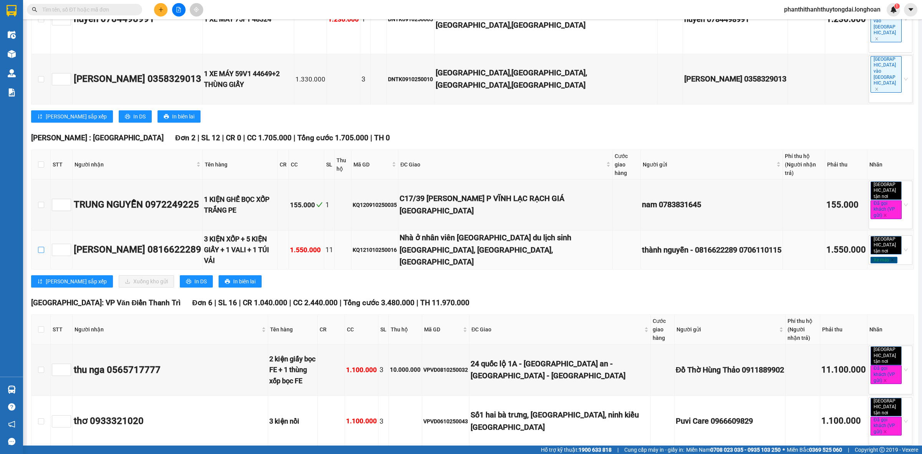
click at [41, 247] on input "checkbox" at bounding box center [41, 250] width 6 height 6
checkbox input "true"
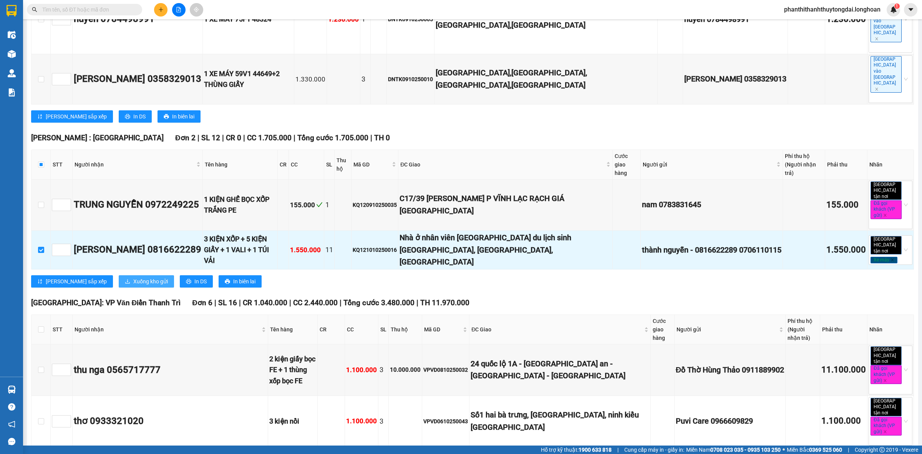
click at [133, 277] on span "Xuống kho gửi" at bounding box center [150, 281] width 35 height 8
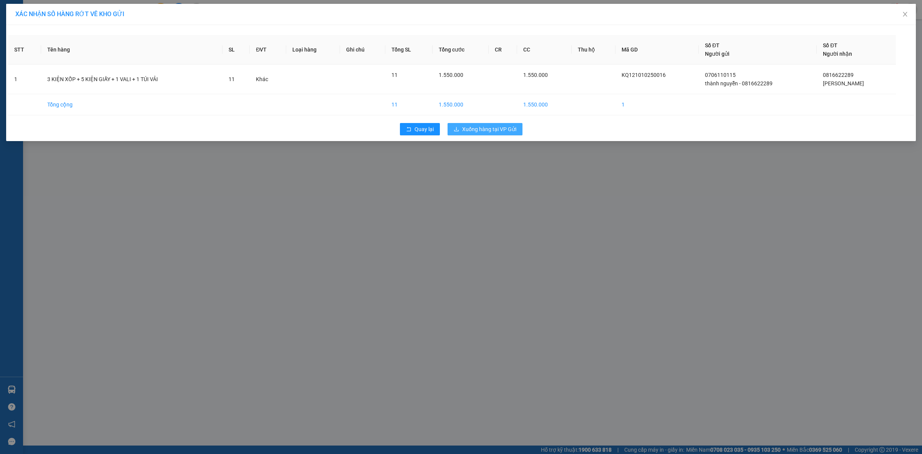
click at [512, 133] on span "Xuống hàng tại VP Gửi" at bounding box center [489, 129] width 54 height 8
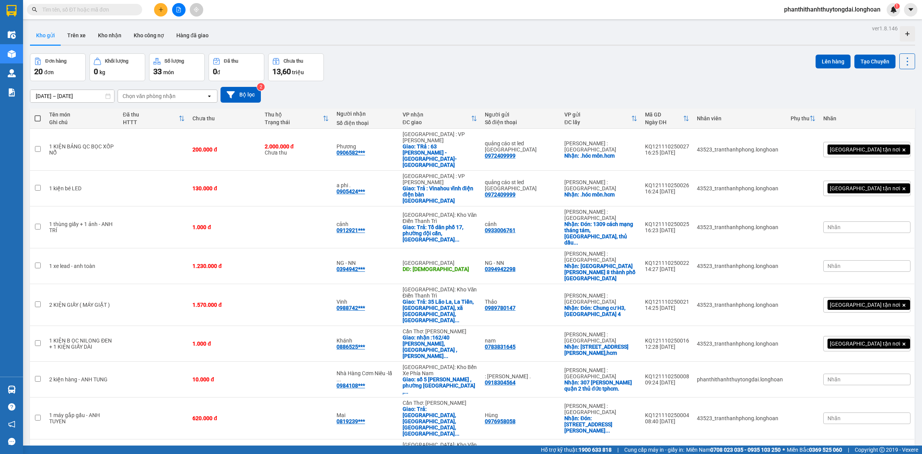
scroll to position [249, 0]
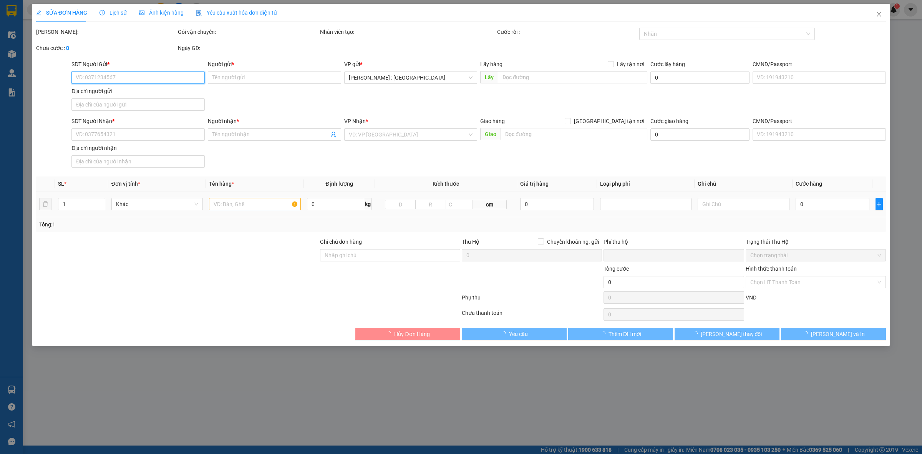
type input "0706110115"
type input "thành nguyễn - 0816622289"
checkbox input "true"
type input "87/31 [PERSON_NAME], P.[GEOGRAPHIC_DATA], [GEOGRAPHIC_DATA]"
type input "0816622289"
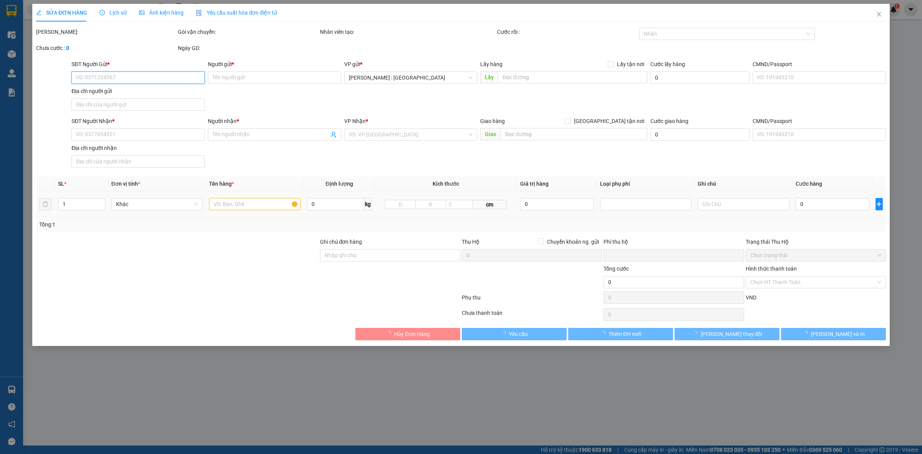
type input "[PERSON_NAME]"
checkbox input "true"
type input "Nhà ở nhân viên [GEOGRAPHIC_DATA] du lịch sinh [GEOGRAPHIC_DATA], [GEOGRAPHIC_D…"
type input "KHÔNG CHÌA KHÓA - KHÔNG CAVET"
type input "0"
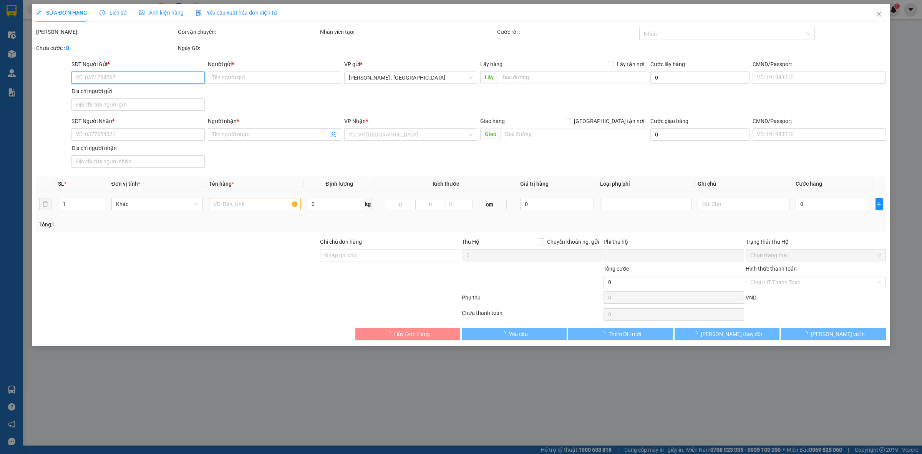
type input "1.550.000"
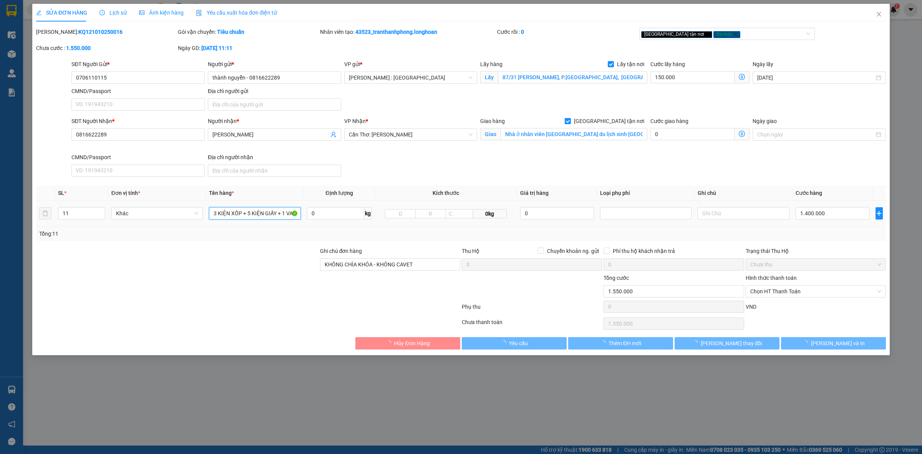
click at [279, 207] on input "3 KIỆN XỐP + 5 KIỆN GIẤY + 1 VALI + 1 TÚI VẢI" at bounding box center [254, 213] width 91 height 12
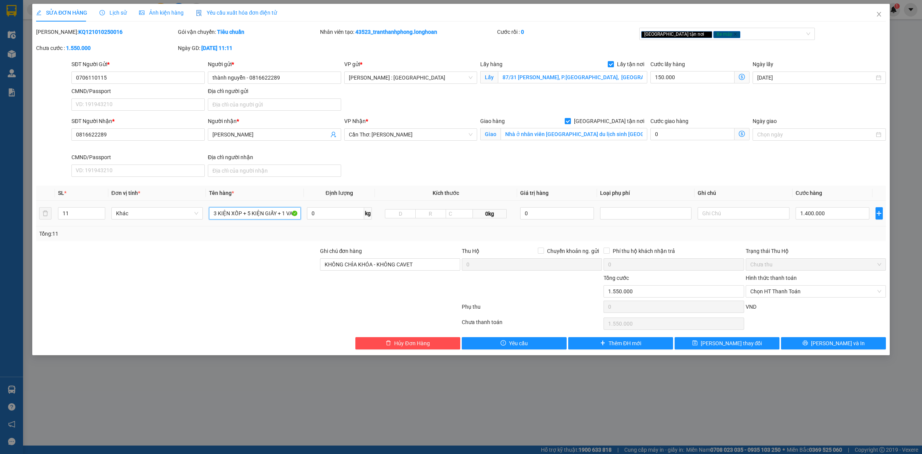
click at [279, 207] on input "3 KIỆN XỐP + 5 KIỆN GIẤY + 1 VALI + 1 TÚI VẢI" at bounding box center [254, 213] width 91 height 12
type input "1 CHIẾC XE BS 73B1-27344 + 3 KIỆN XỐP + 5 KIỆN GIẤY + 1 VALI + 1 TÚI VẢI"
click at [589, 342] on button "[PERSON_NAME] và In" at bounding box center [833, 343] width 105 height 12
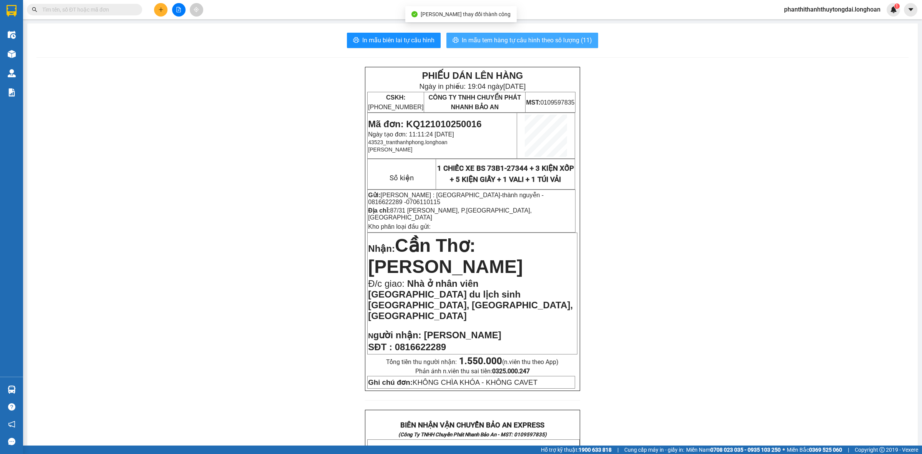
click at [554, 39] on span "In mẫu tem hàng tự cấu hình theo số lượng (11)" at bounding box center [527, 40] width 130 height 10
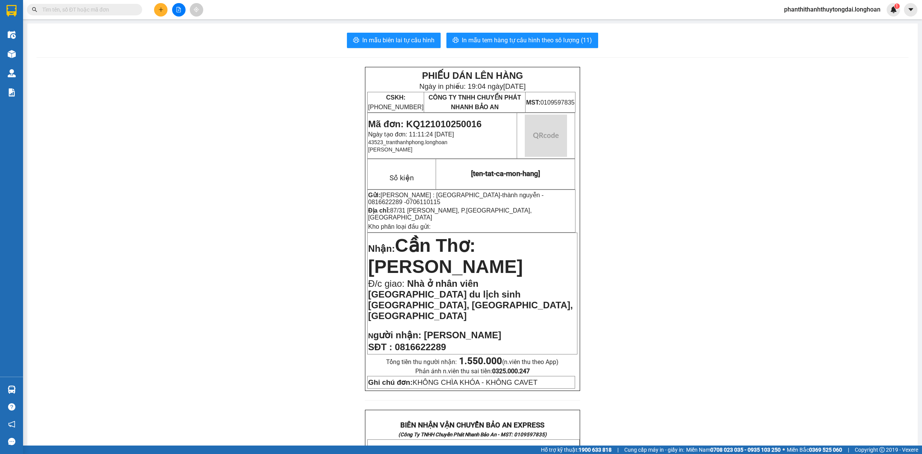
scroll to position [423, 0]
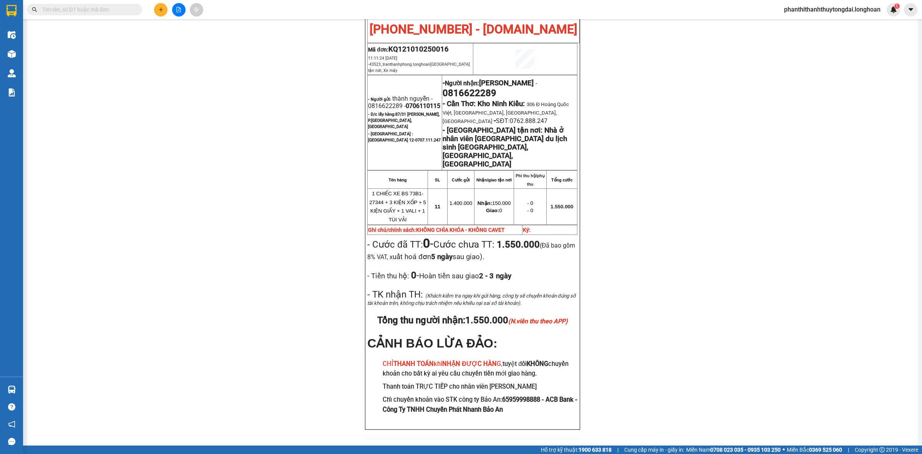
click at [465, 88] on span "0816622289" at bounding box center [470, 93] width 54 height 11
copy span "0816622289"
click at [589, 151] on div "PHIẾU DÁN LÊN HÀNG Ngày in phiếu: 19:04 [DATE] CSKH: [PHONE_NUMBER] CÔNG TY TNH…" at bounding box center [473, 46] width 872 height 805
click at [327, 195] on div "PHIẾU DÁN LÊN HÀNG Ngày in phiếu: 19:04 [DATE] CSKH: [PHONE_NUMBER] CÔNG TY TNH…" at bounding box center [473, 46] width 872 height 805
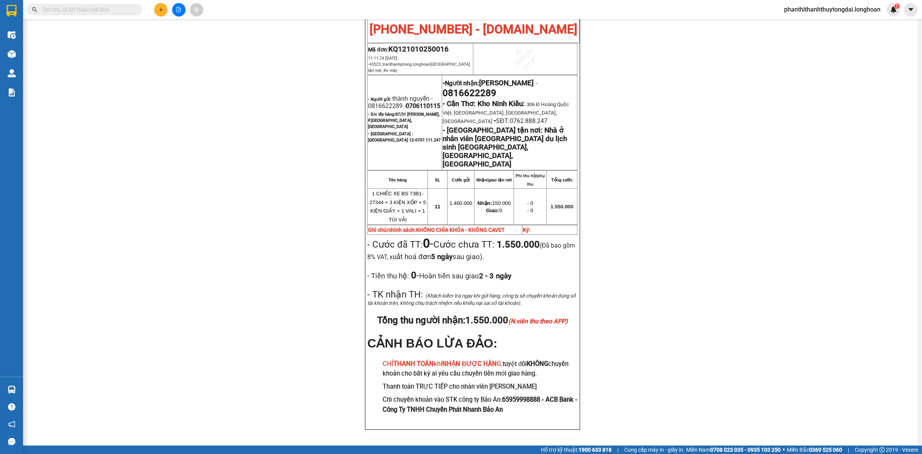
click at [589, 146] on div "PHIẾU DÁN LÊN HÀNG Ngày in phiếu: 19:04 [DATE] CSKH: [PHONE_NUMBER] CÔNG TY TNH…" at bounding box center [473, 46] width 872 height 805
click at [583, 102] on div "PHIẾU DÁN LÊN HÀNG Ngày in phiếu: 19:04 [DATE] CSKH: [PHONE_NUMBER] CÔNG TY TNH…" at bounding box center [473, 46] width 872 height 805
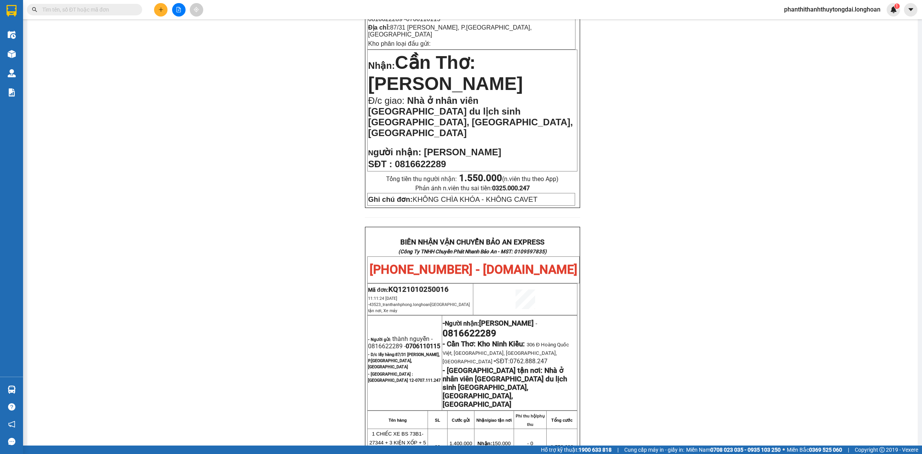
scroll to position [0, 0]
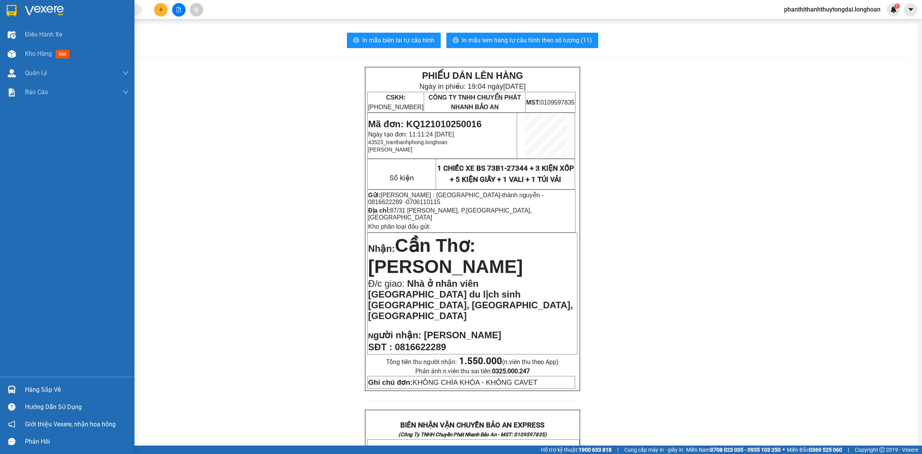
click at [20, 15] on div at bounding box center [67, 12] width 134 height 25
